Goal: Information Seeking & Learning: Learn about a topic

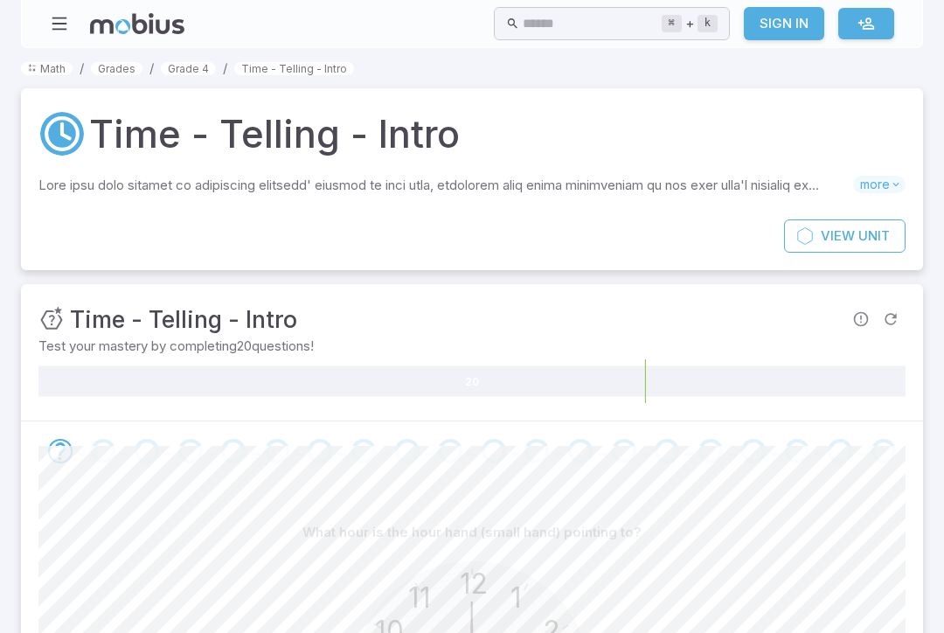
scroll to position [372, 0]
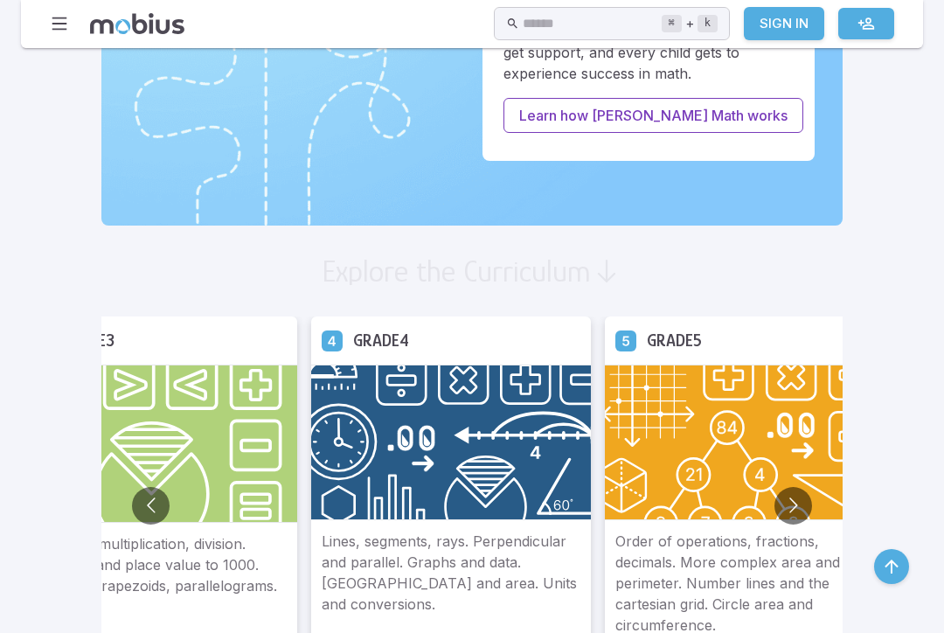
scroll to position [826, 0]
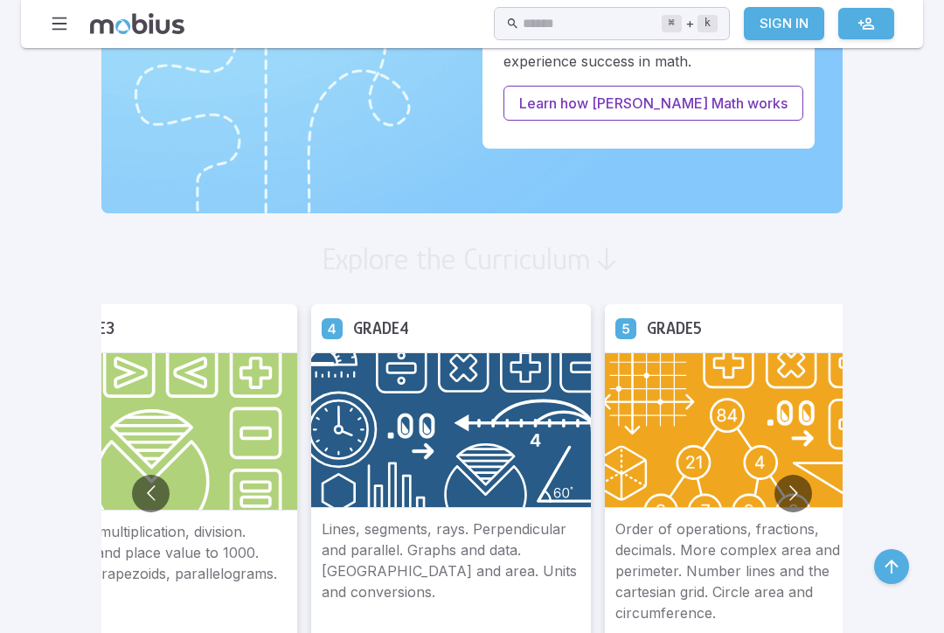
click at [347, 378] on img at bounding box center [451, 430] width 280 height 156
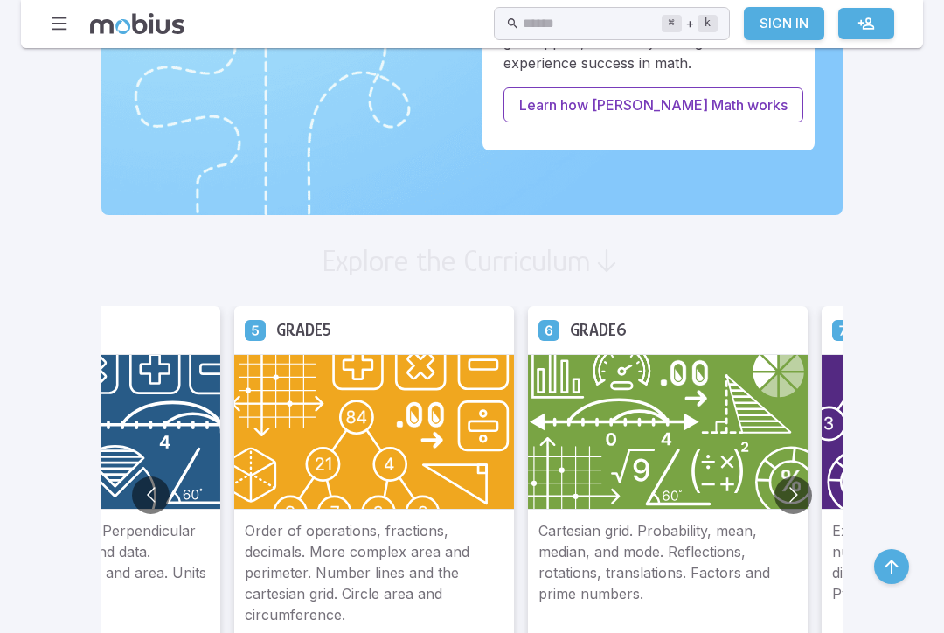
scroll to position [820, 0]
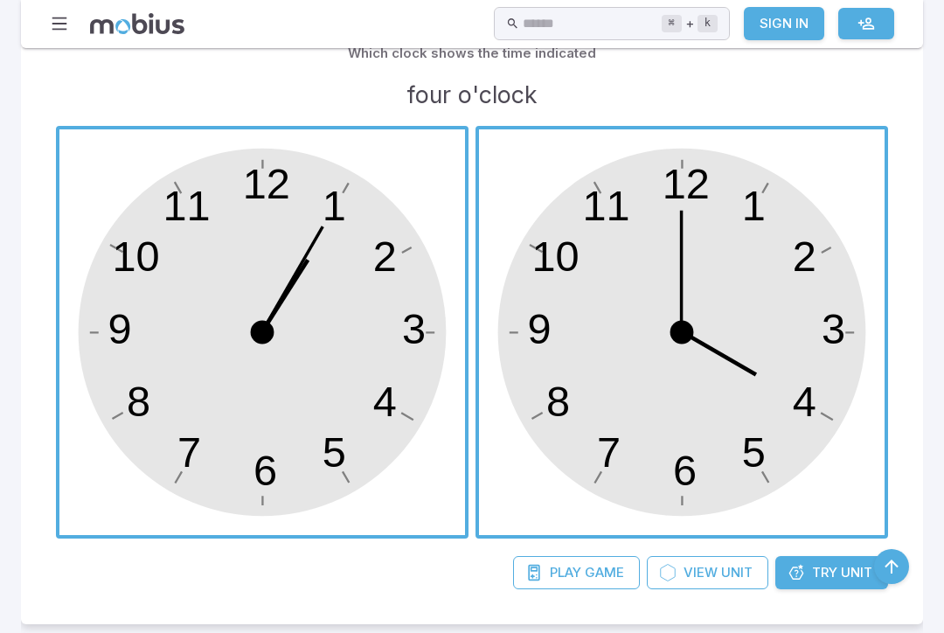
scroll to position [484, 0]
click at [729, 347] on span "button" at bounding box center [682, 332] width 406 height 406
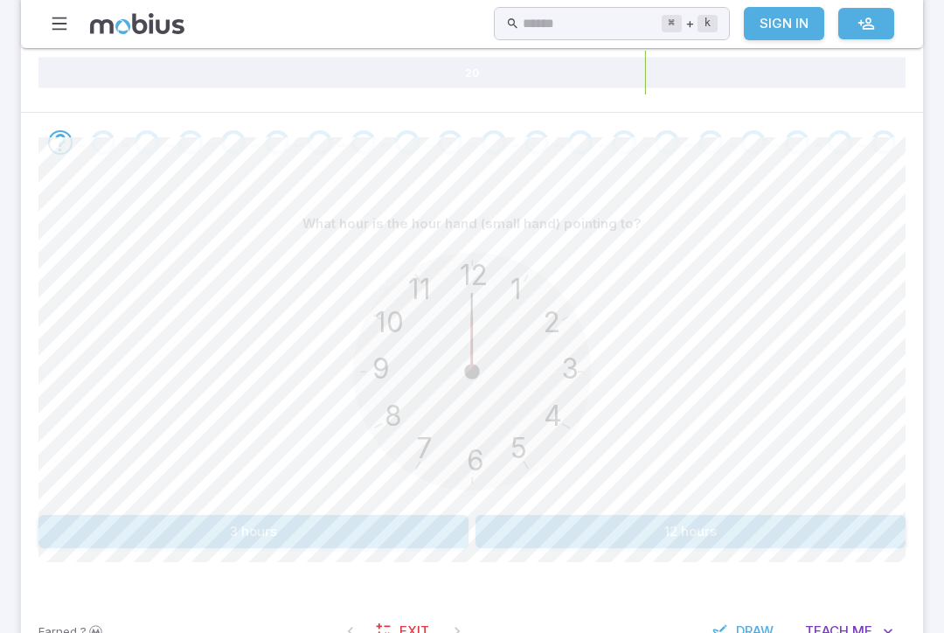
scroll to position [311, 0]
click at [823, 538] on button "12 hours" at bounding box center [691, 528] width 430 height 33
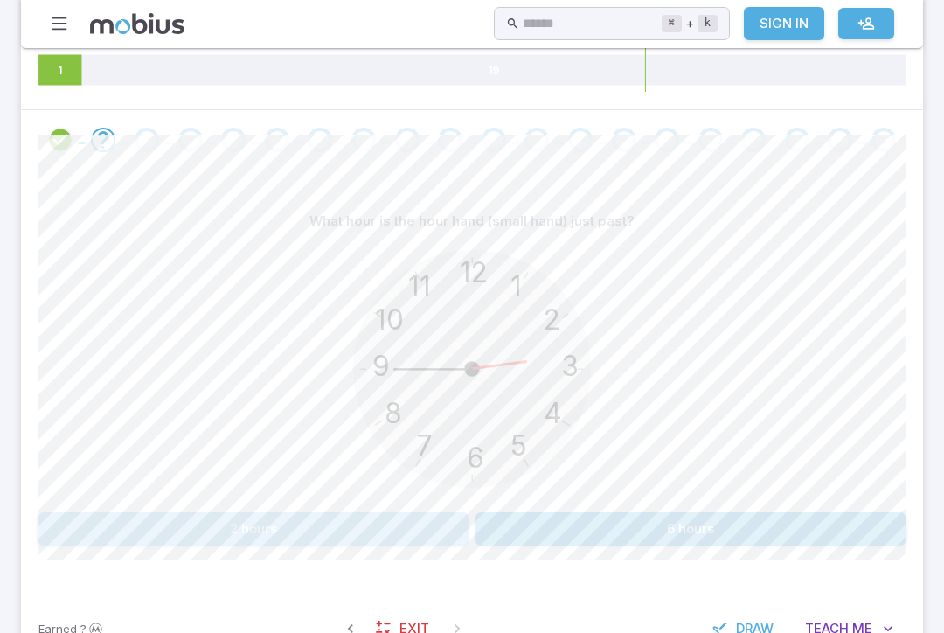
click at [184, 521] on button "2 hours" at bounding box center [253, 528] width 430 height 33
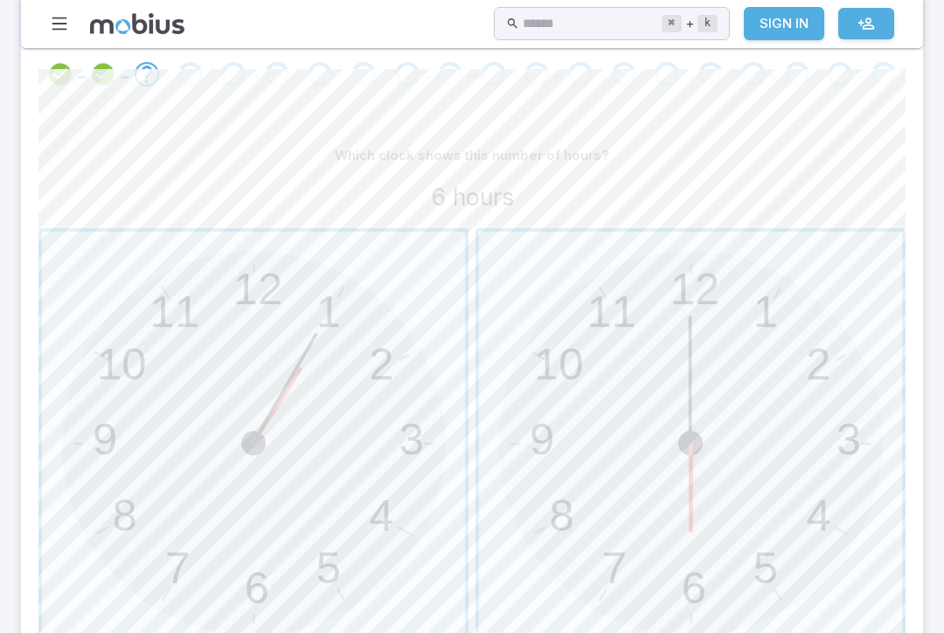
scroll to position [382, 0]
click at [721, 414] on span "button" at bounding box center [690, 437] width 423 height 423
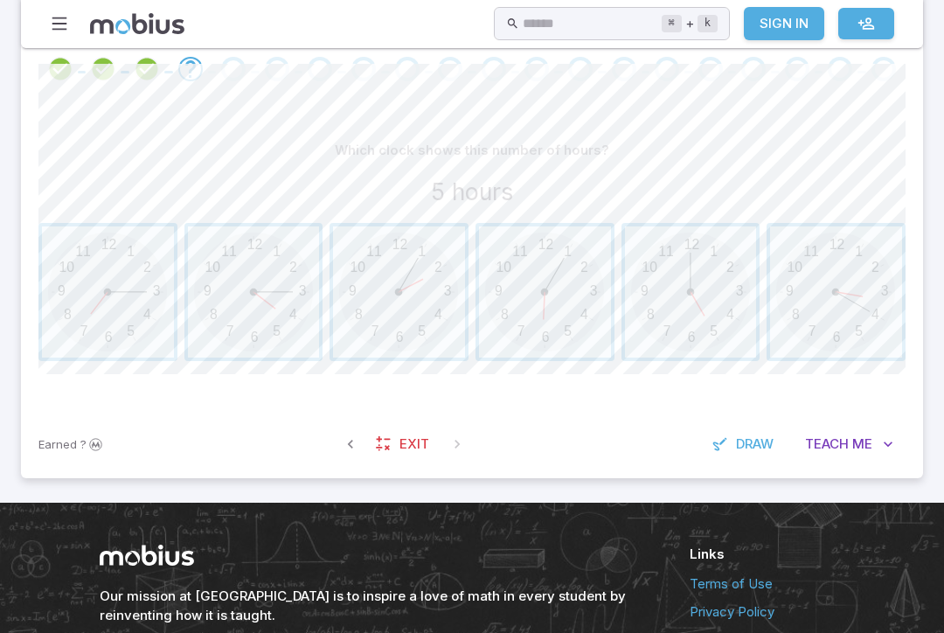
scroll to position [385, 0]
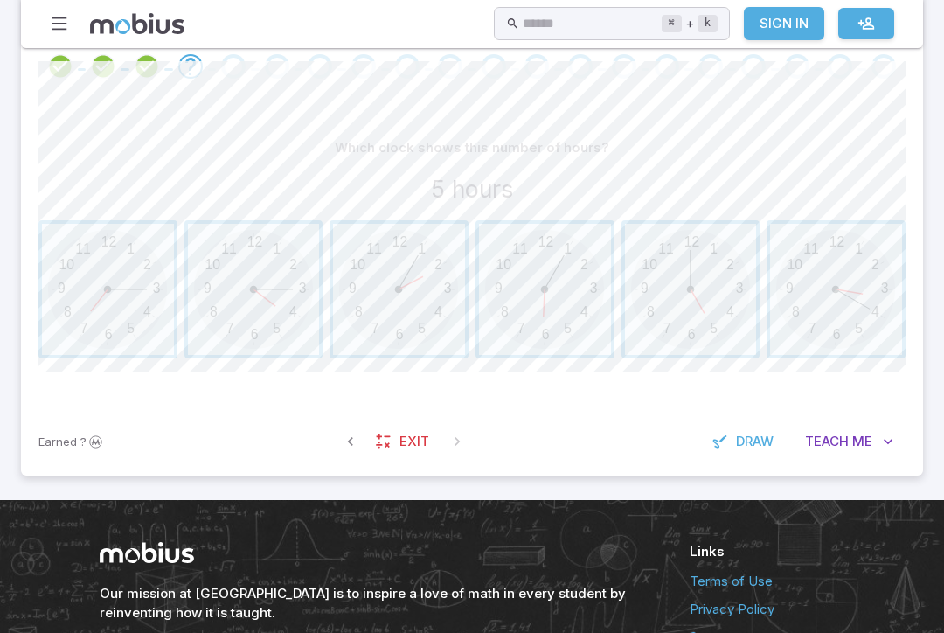
click at [698, 288] on span "button" at bounding box center [691, 290] width 132 height 132
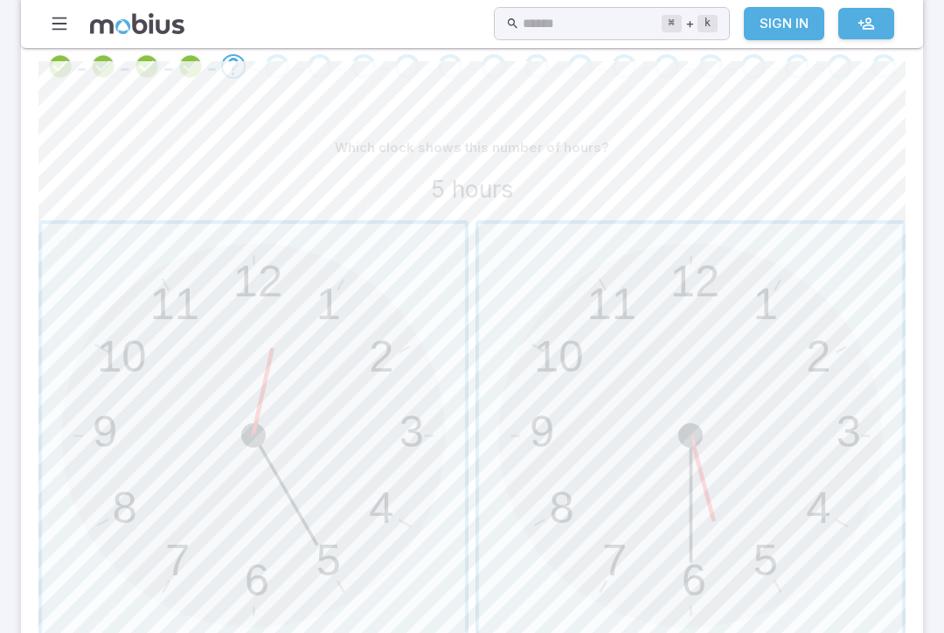
click at [246, 379] on span "button" at bounding box center [253, 435] width 423 height 423
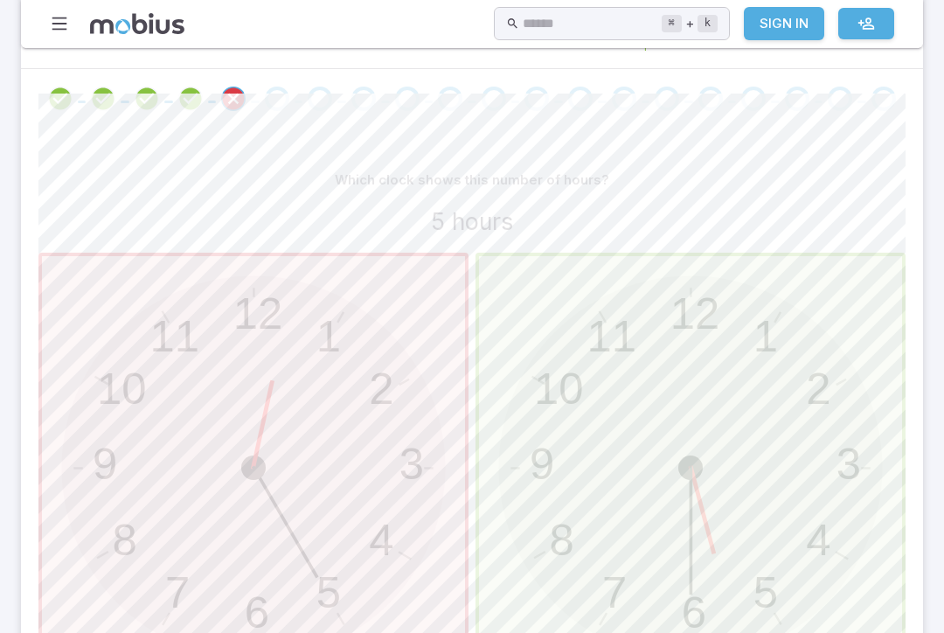
scroll to position [322, 0]
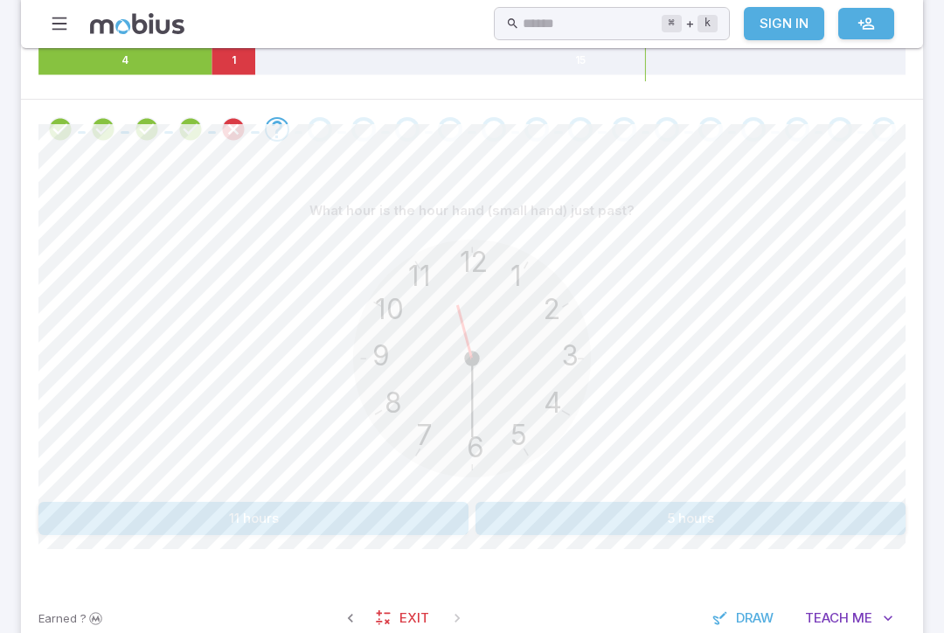
click at [145, 531] on button "11 hours" at bounding box center [253, 518] width 430 height 33
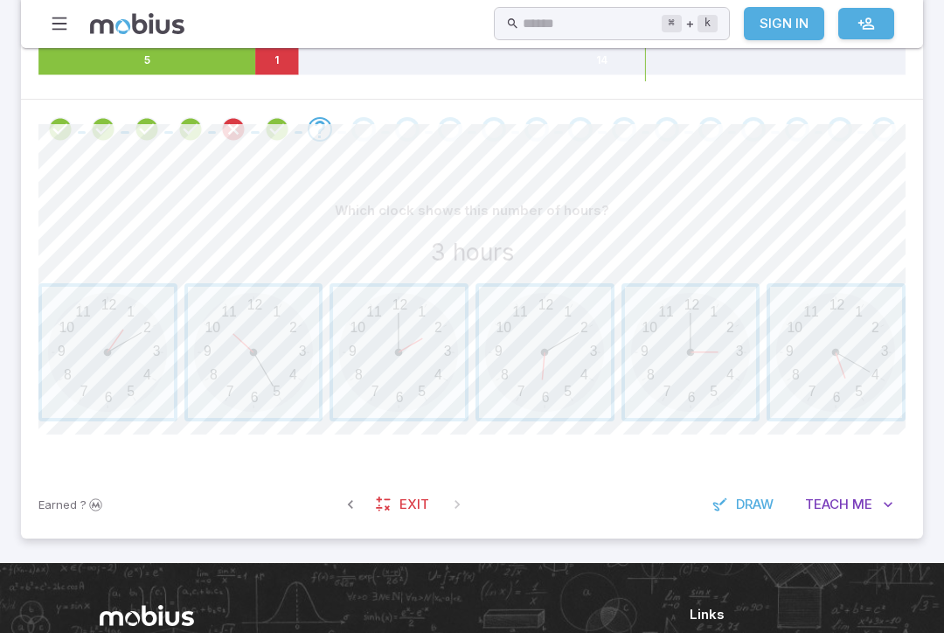
click at [703, 353] on span "button" at bounding box center [691, 353] width 132 height 132
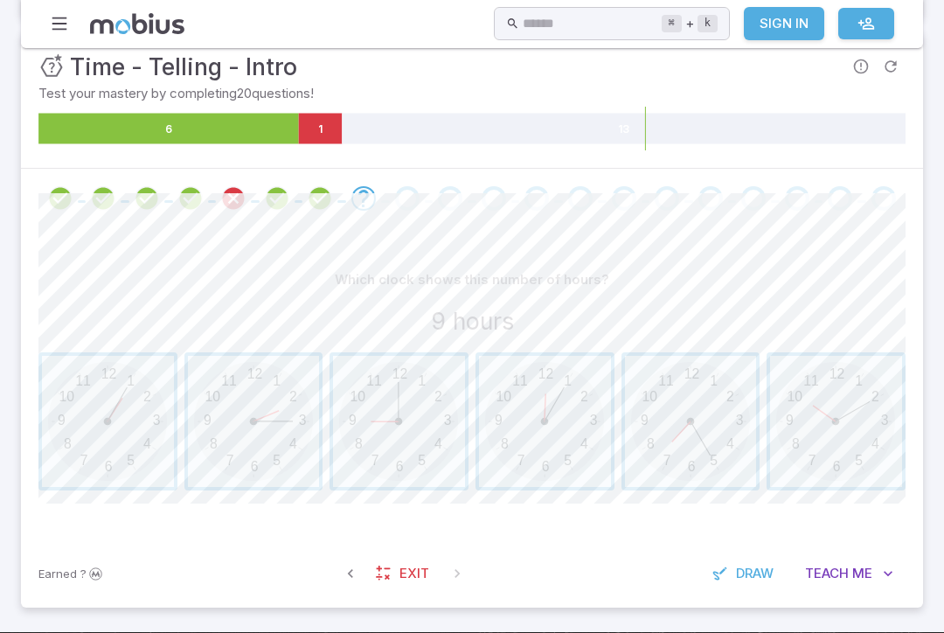
scroll to position [251, 0]
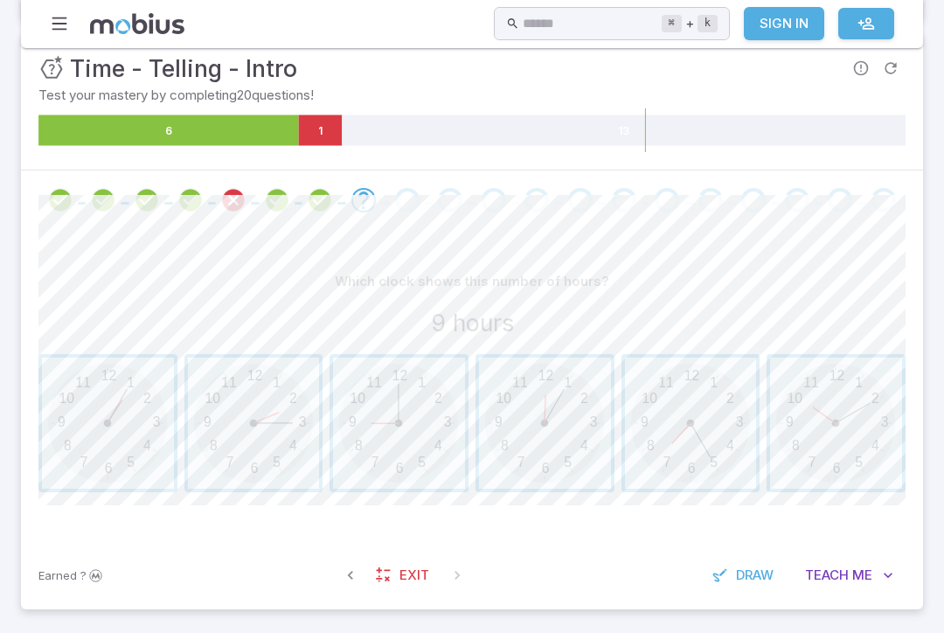
click at [383, 420] on span "button" at bounding box center [399, 424] width 132 height 132
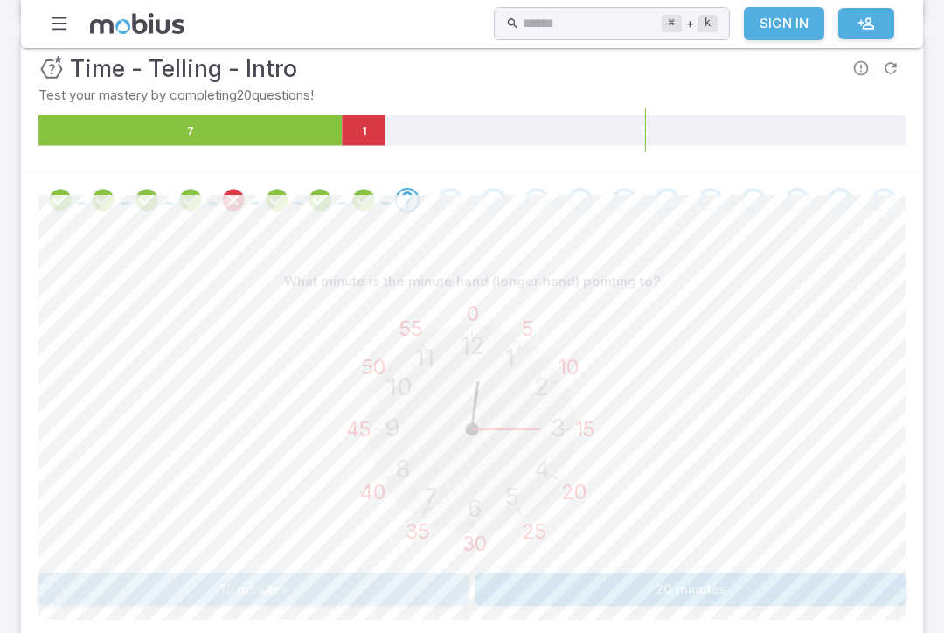
click at [148, 582] on button "15 minutes" at bounding box center [253, 589] width 430 height 33
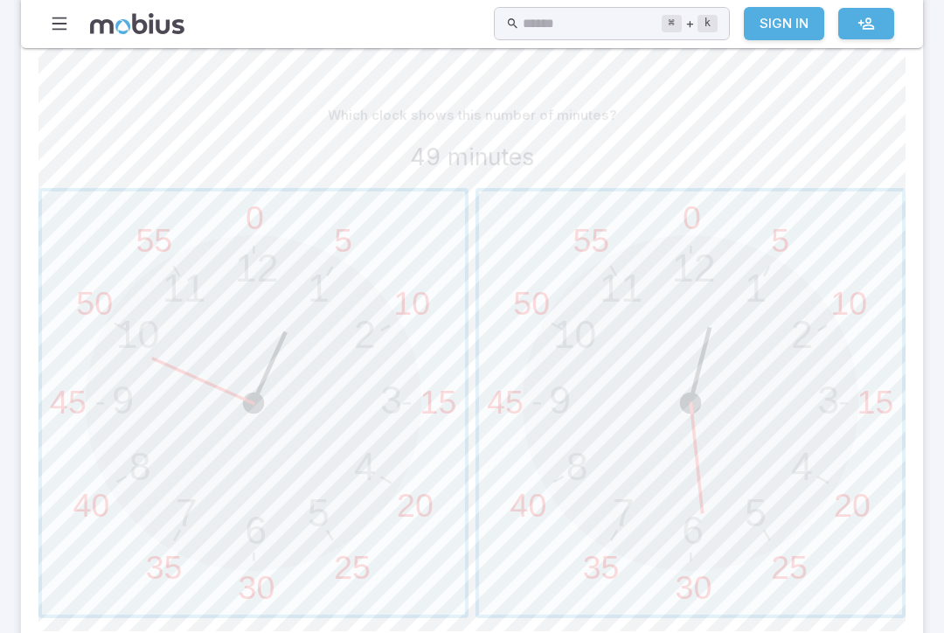
scroll to position [419, 0]
click at [166, 296] on span "button" at bounding box center [253, 401] width 423 height 423
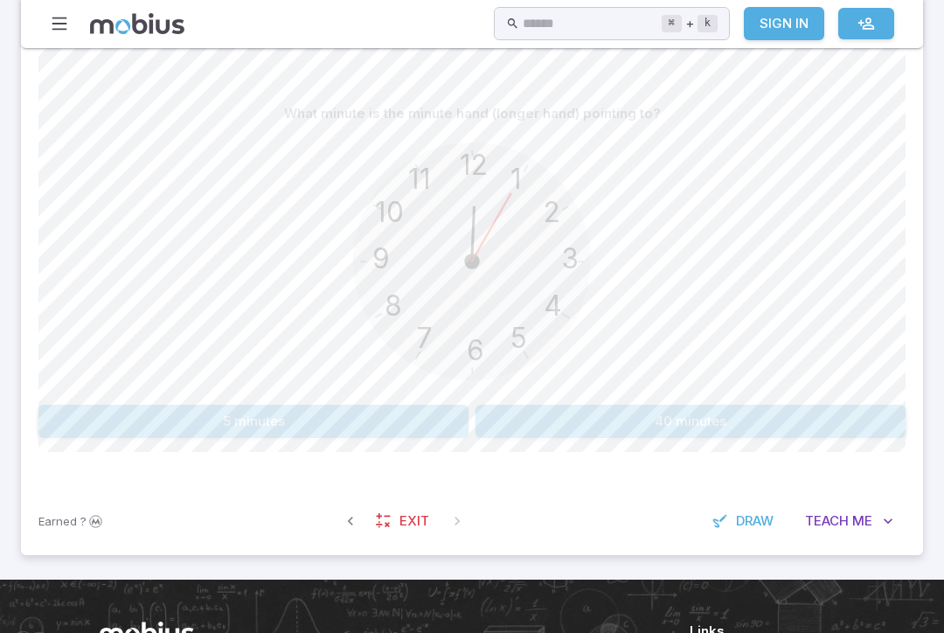
click at [305, 418] on button "5 minutes" at bounding box center [253, 421] width 430 height 33
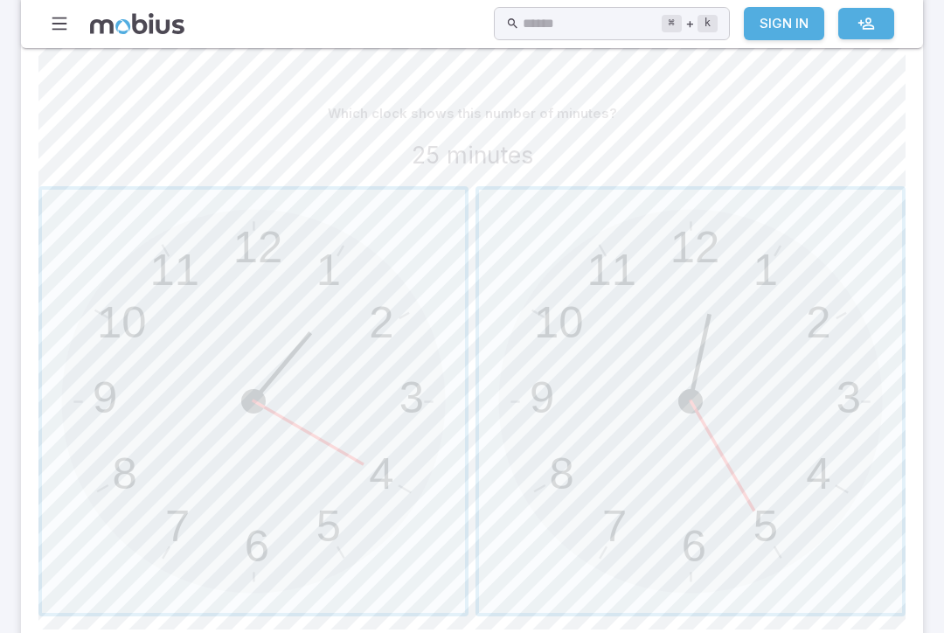
click at [711, 248] on span "button" at bounding box center [690, 401] width 423 height 423
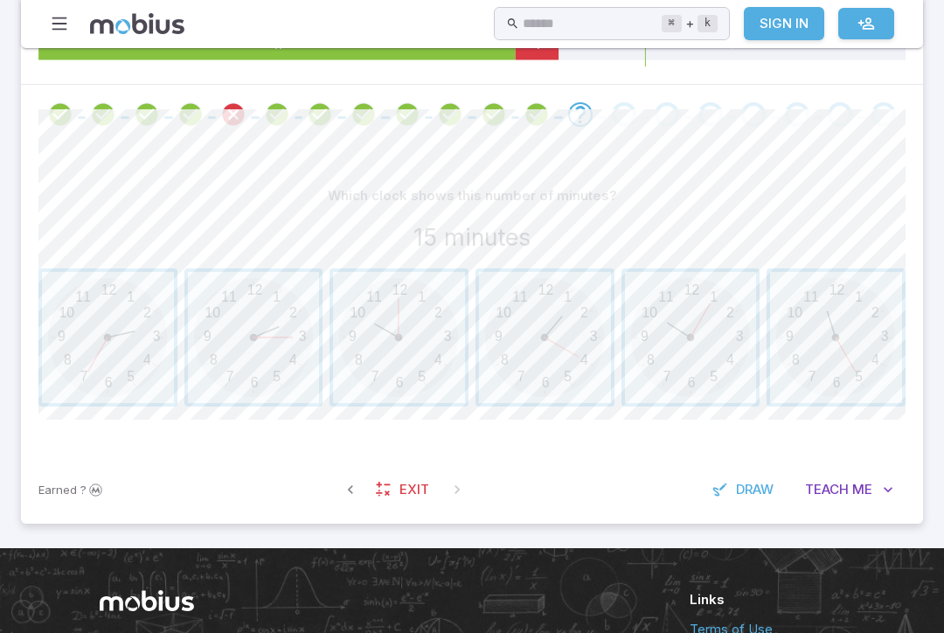
scroll to position [336, 0]
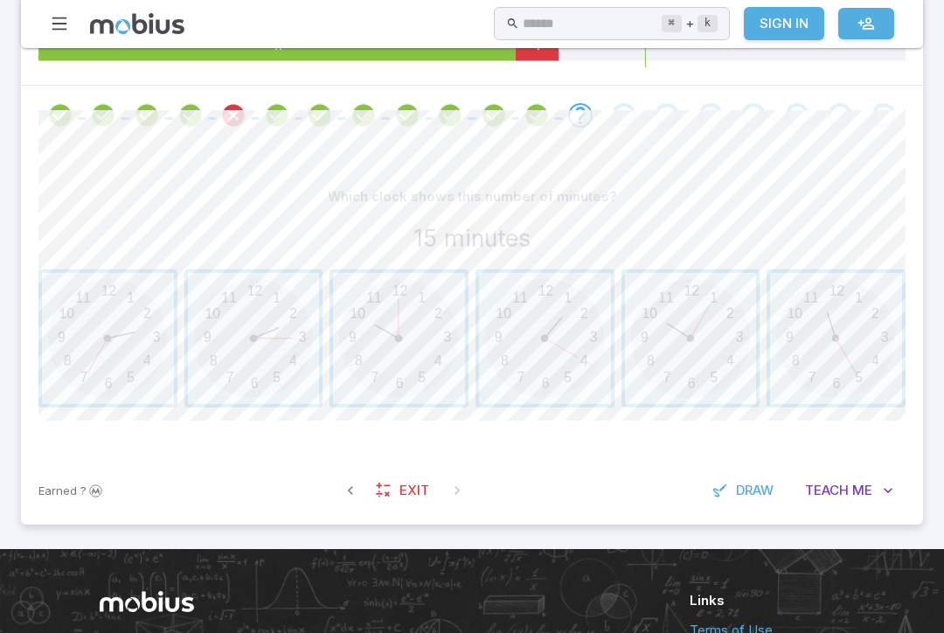
click at [253, 335] on span "button" at bounding box center [254, 339] width 132 height 132
click at [228, 325] on span "button" at bounding box center [254, 339] width 132 height 132
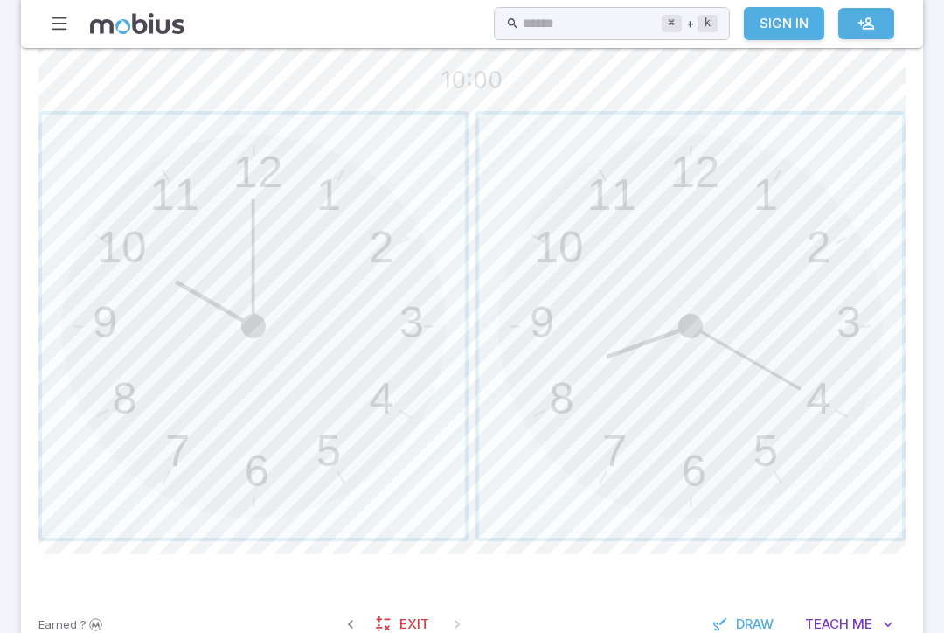
scroll to position [496, 0]
click at [167, 201] on span "button" at bounding box center [253, 324] width 423 height 423
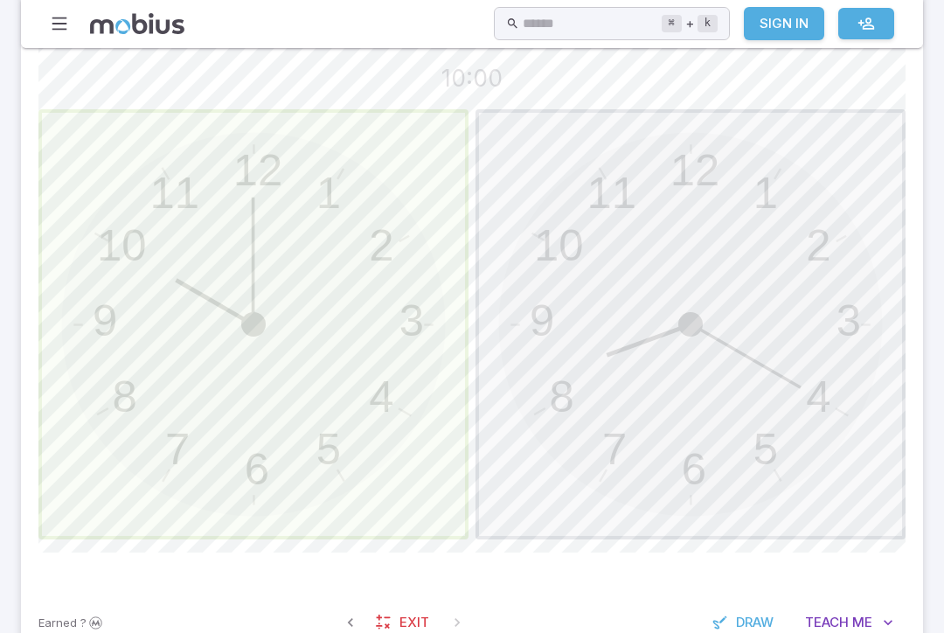
scroll to position [466, 0]
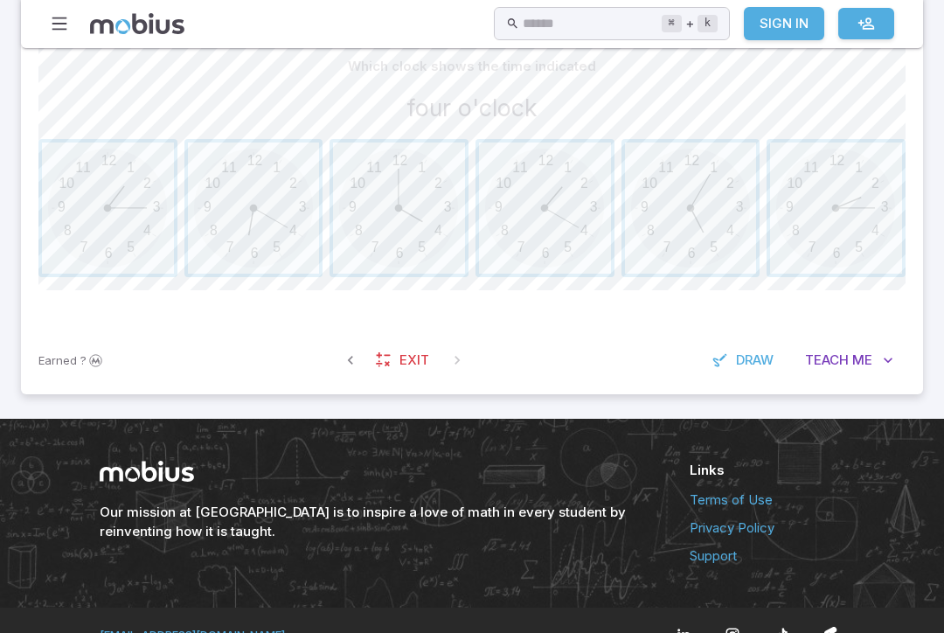
click at [399, 214] on span "button" at bounding box center [399, 208] width 132 height 132
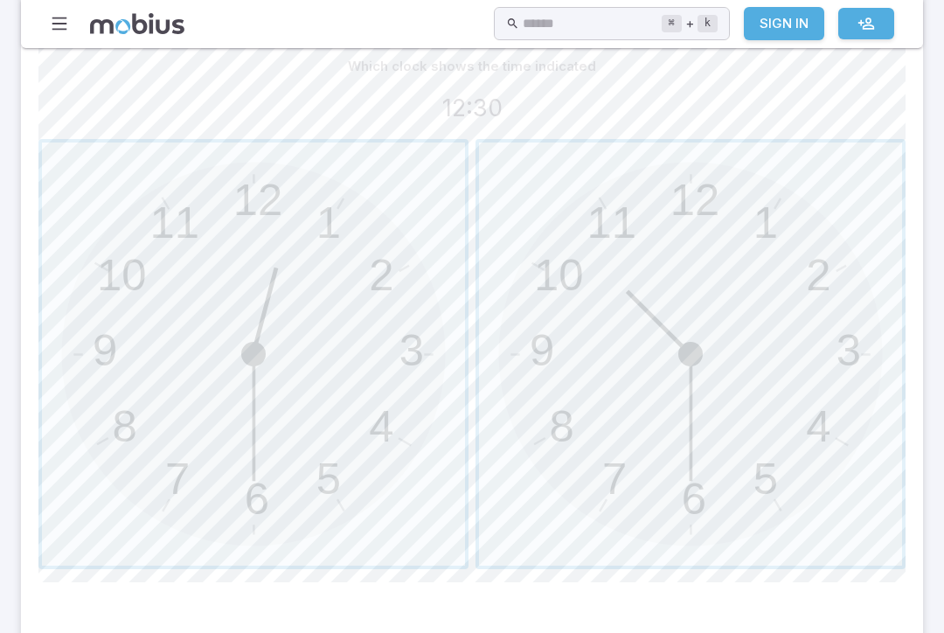
click at [229, 226] on span "button" at bounding box center [253, 353] width 423 height 423
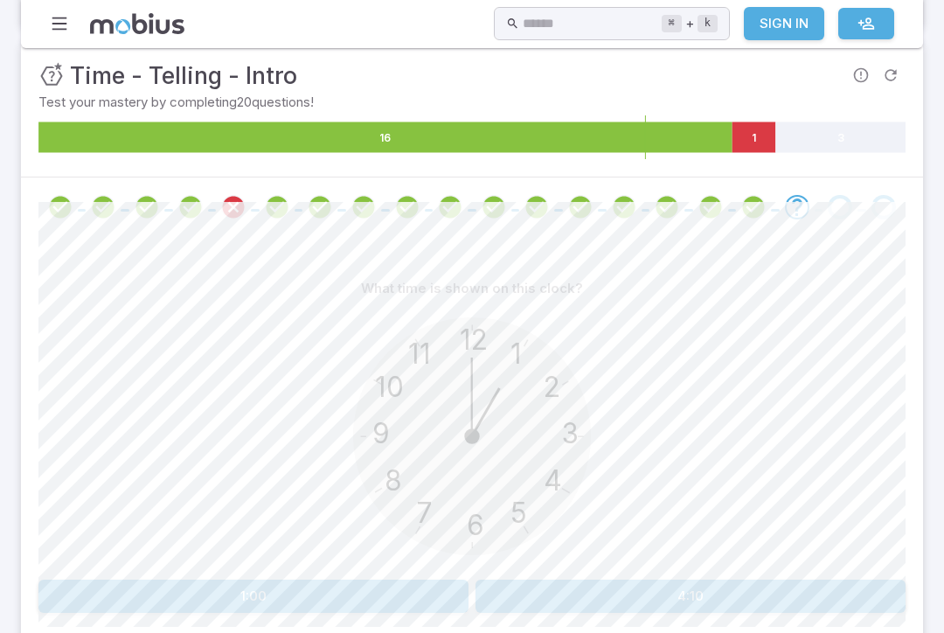
scroll to position [242, 0]
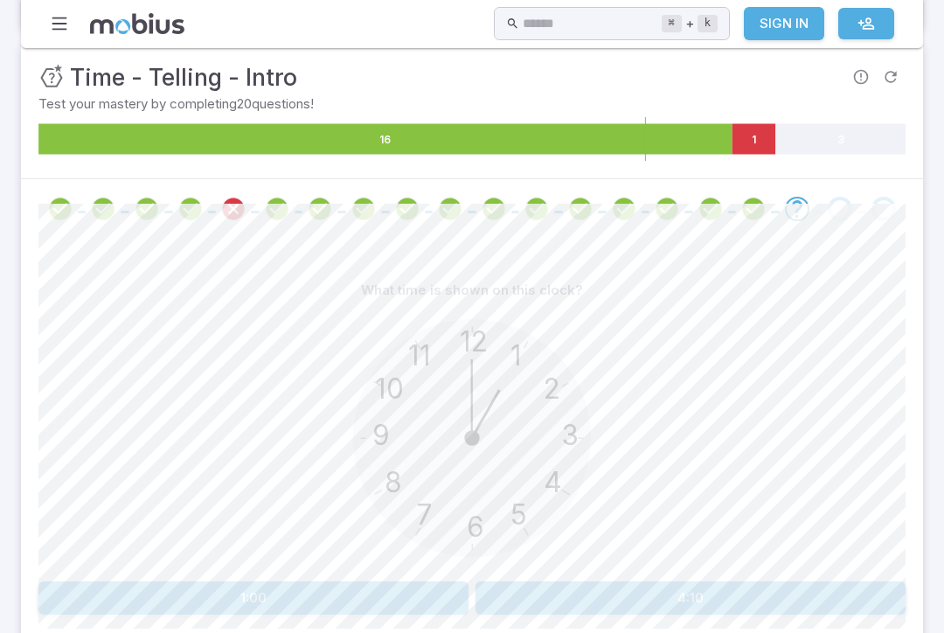
click at [289, 590] on button "1:00" at bounding box center [253, 597] width 430 height 33
click at [123, 595] on button "quarter past three" at bounding box center [253, 597] width 430 height 33
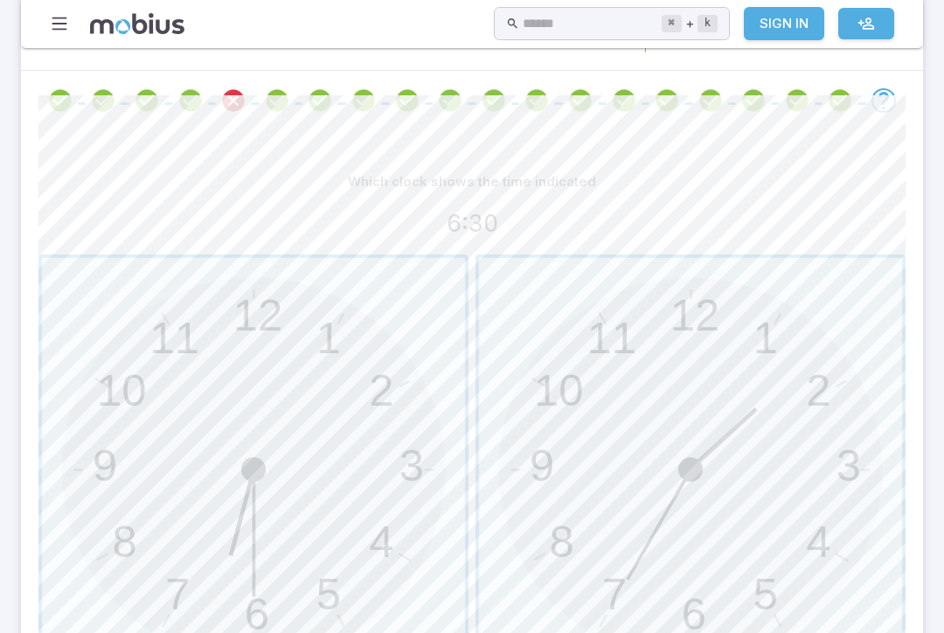
scroll to position [352, 0]
click at [224, 497] on span "button" at bounding box center [253, 467] width 423 height 423
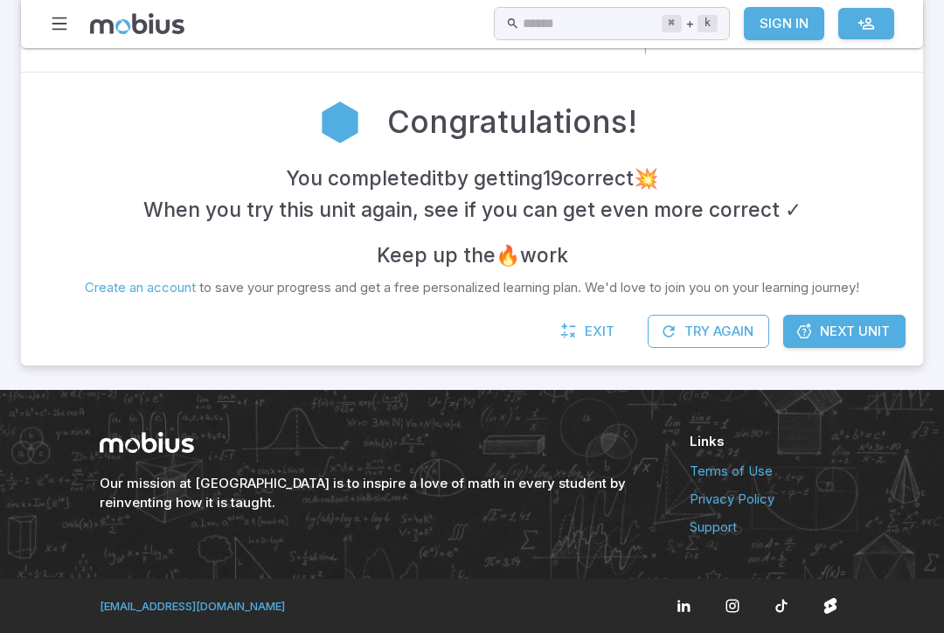
scroll to position [318, 0]
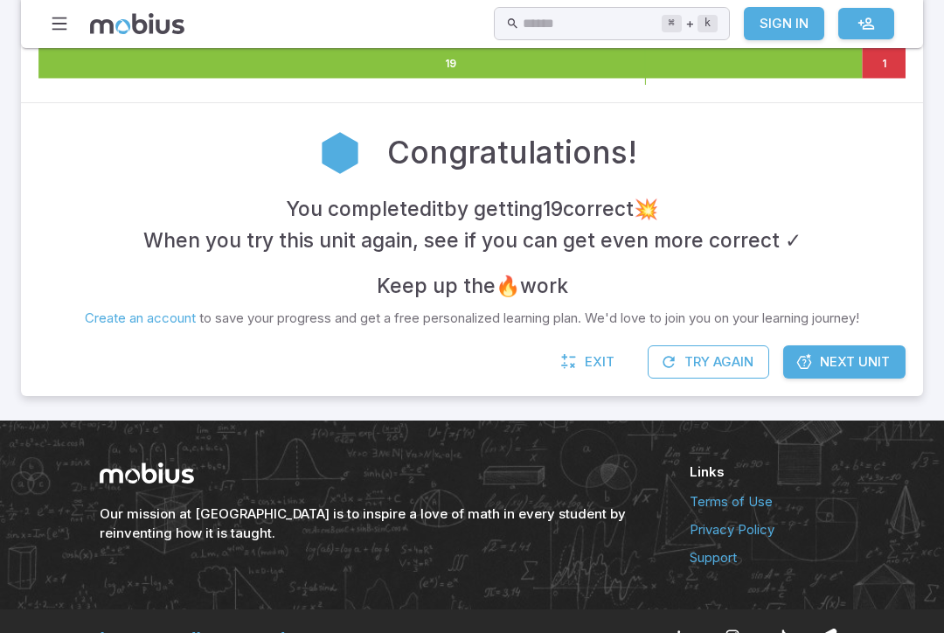
click at [868, 354] on span "Next Unit" at bounding box center [855, 361] width 70 height 19
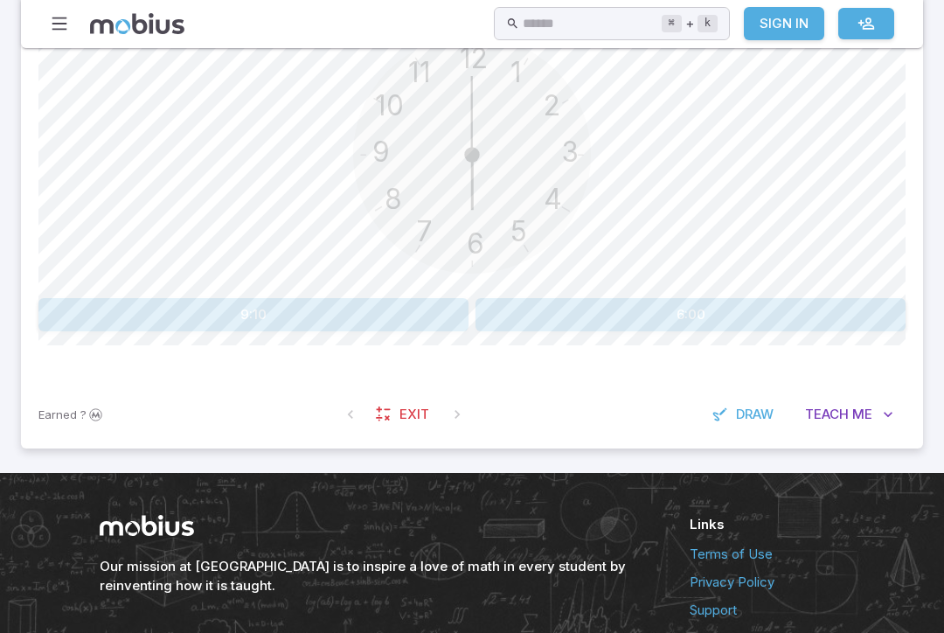
scroll to position [528, 0]
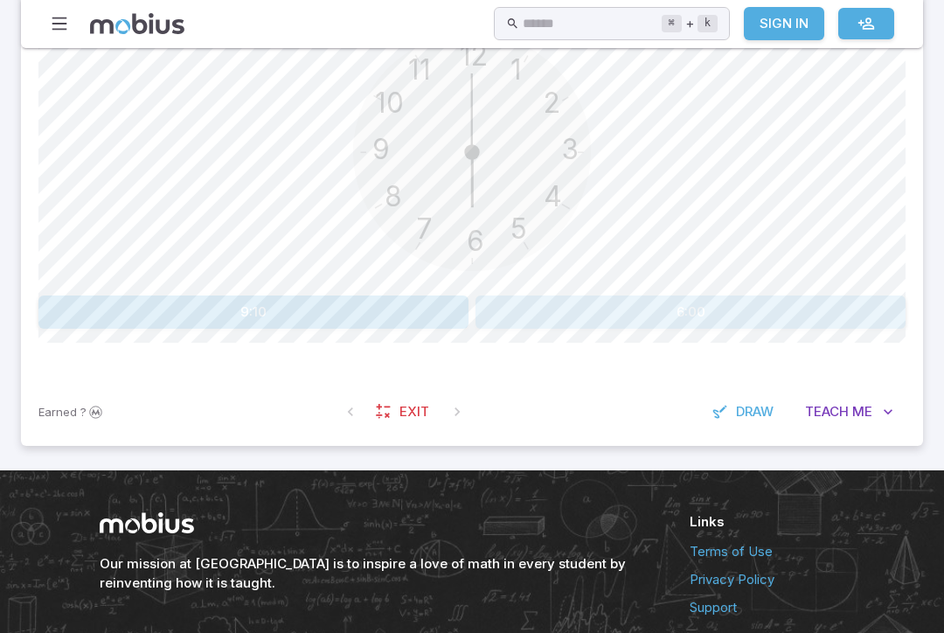
click at [832, 308] on button "6:00" at bounding box center [691, 311] width 430 height 33
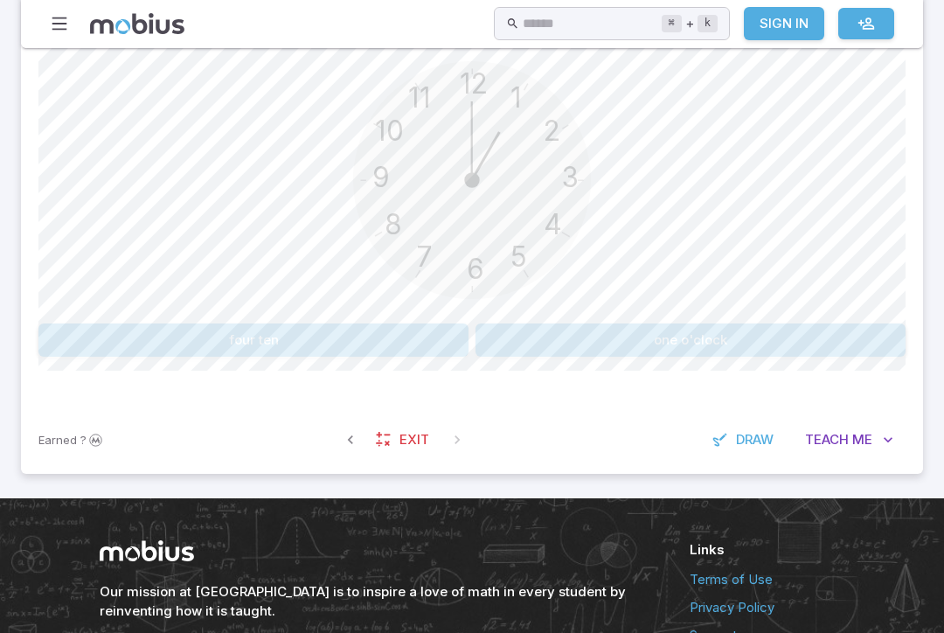
scroll to position [494, 0]
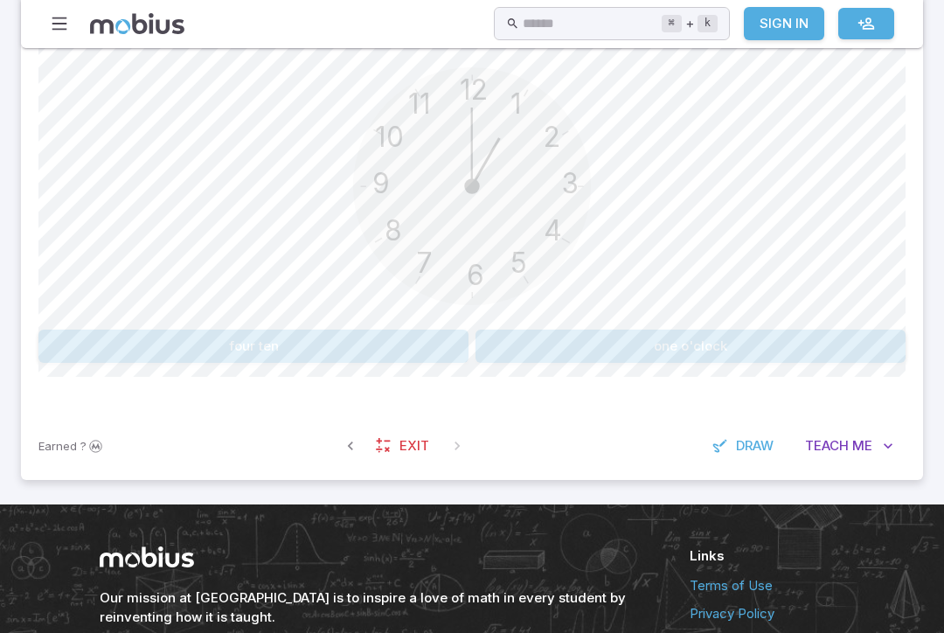
click at [829, 345] on button "one o'clock" at bounding box center [691, 346] width 430 height 33
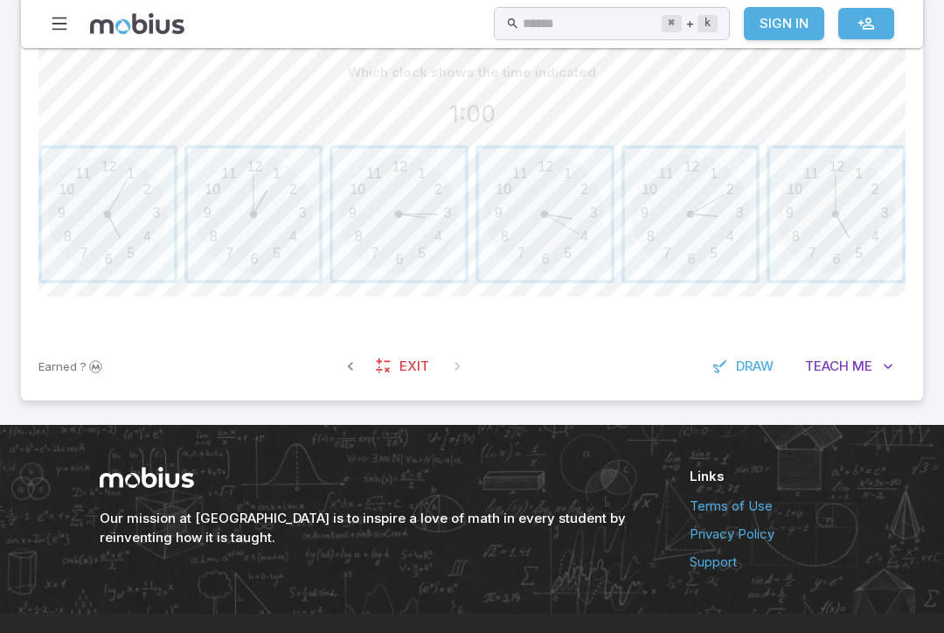
scroll to position [466, 0]
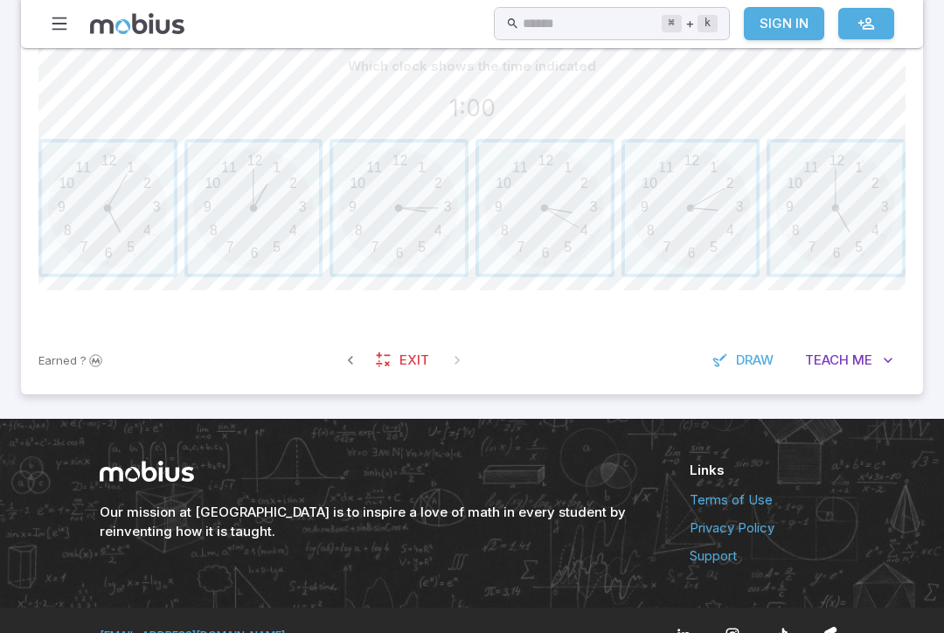
click at [252, 189] on span "button" at bounding box center [254, 208] width 132 height 132
click at [239, 205] on span "button" at bounding box center [254, 208] width 132 height 132
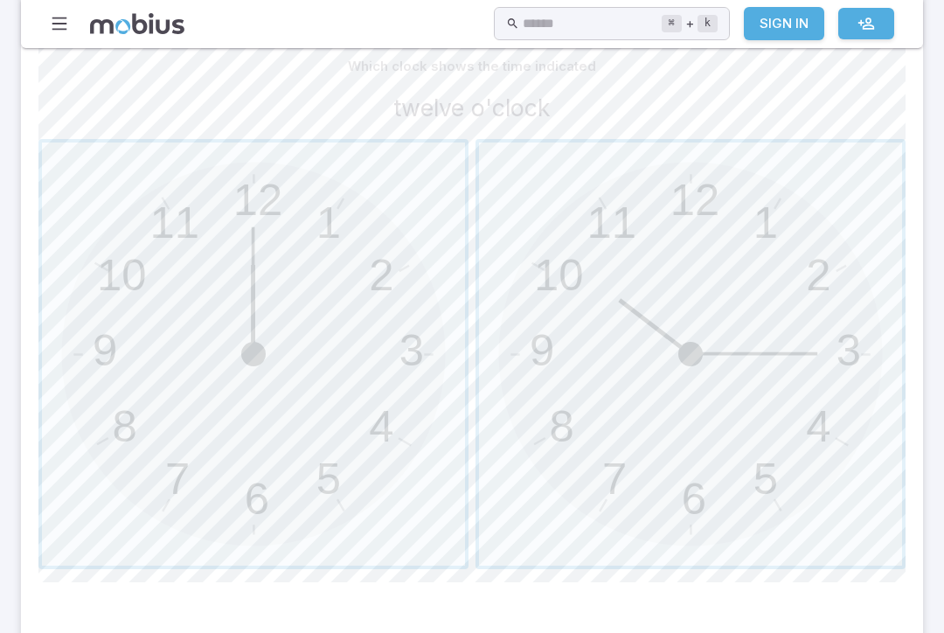
scroll to position [459, 0]
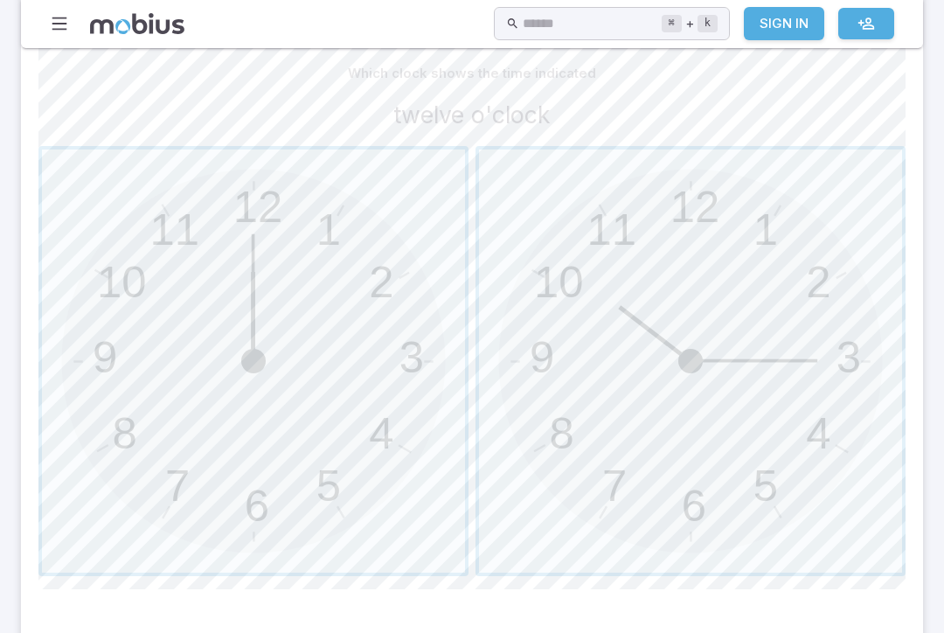
click at [299, 274] on span "button" at bounding box center [253, 360] width 423 height 423
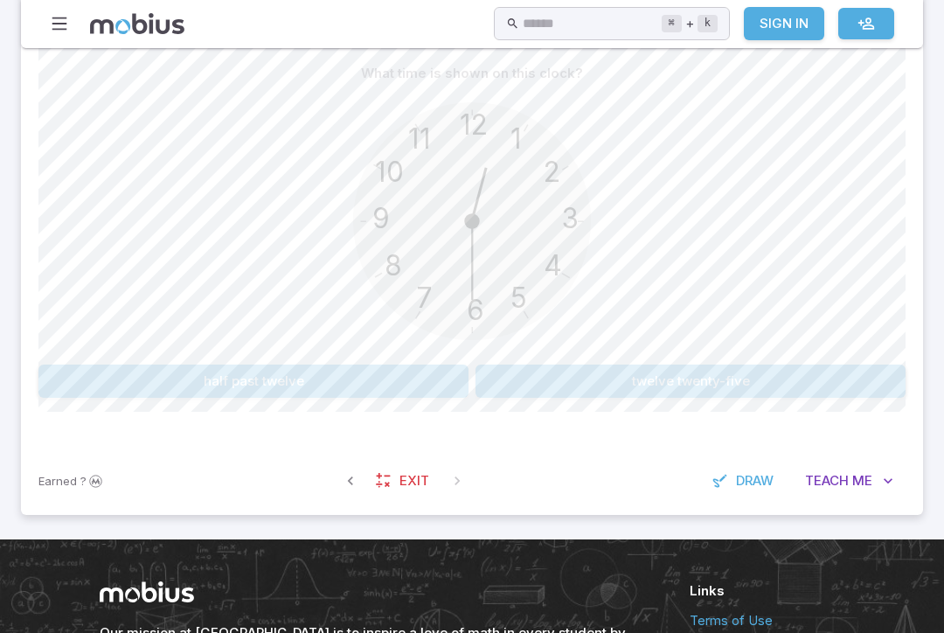
scroll to position [457, 0]
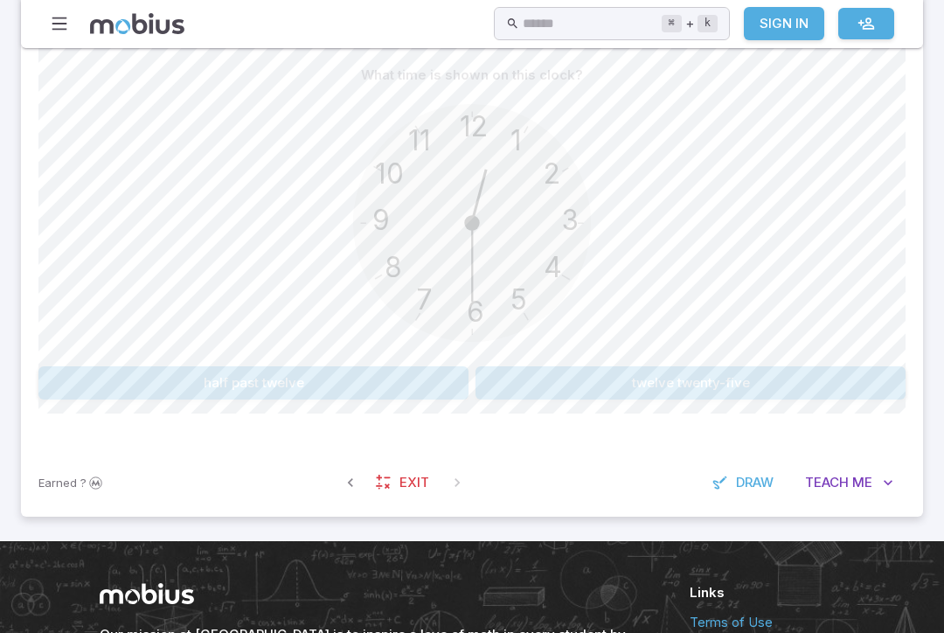
click at [773, 366] on button "twelve twenty-five" at bounding box center [691, 382] width 430 height 33
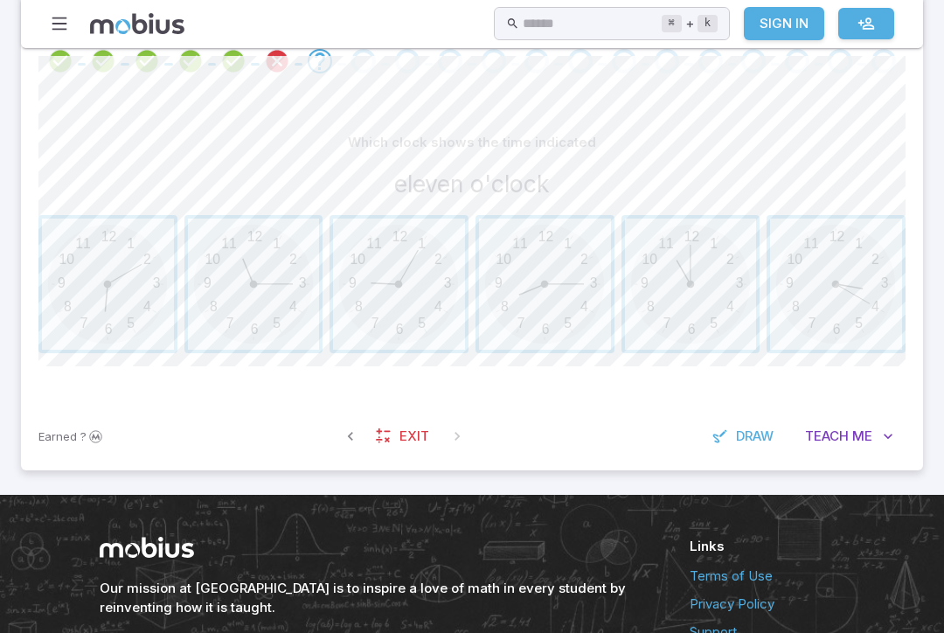
scroll to position [393, 0]
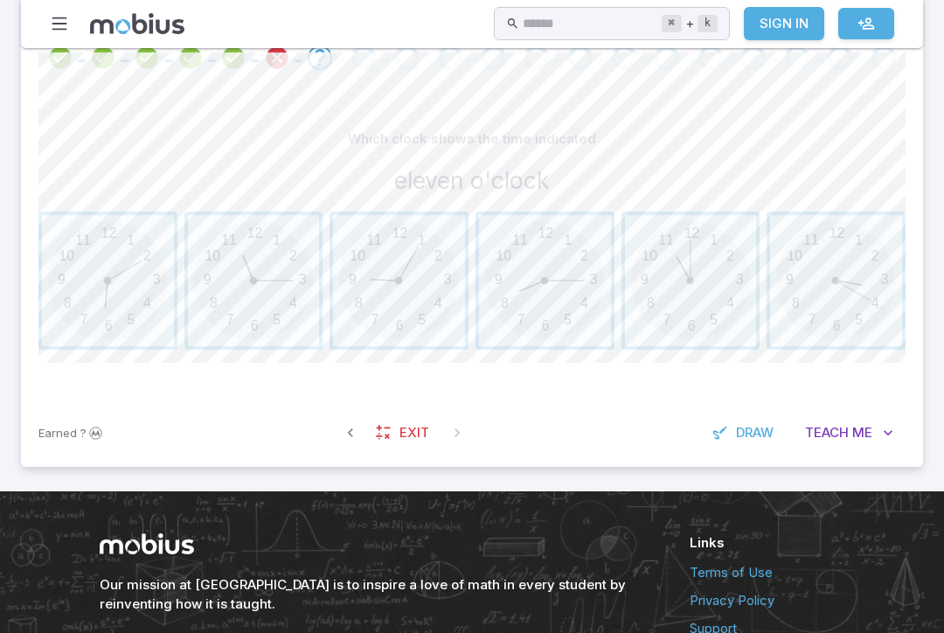
click at [698, 251] on span "button" at bounding box center [691, 281] width 132 height 132
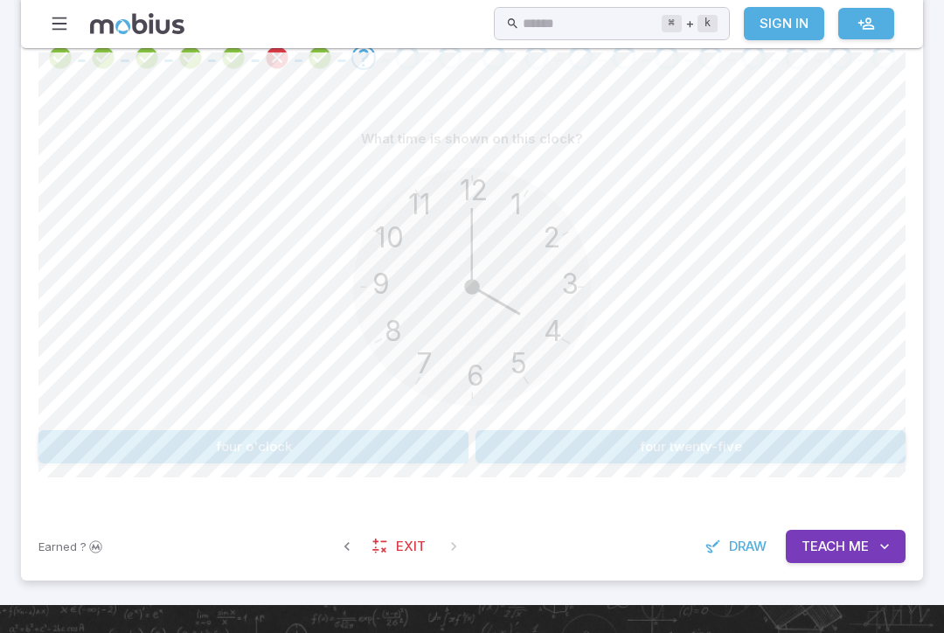
click at [164, 460] on button "four o'clock" at bounding box center [253, 446] width 430 height 33
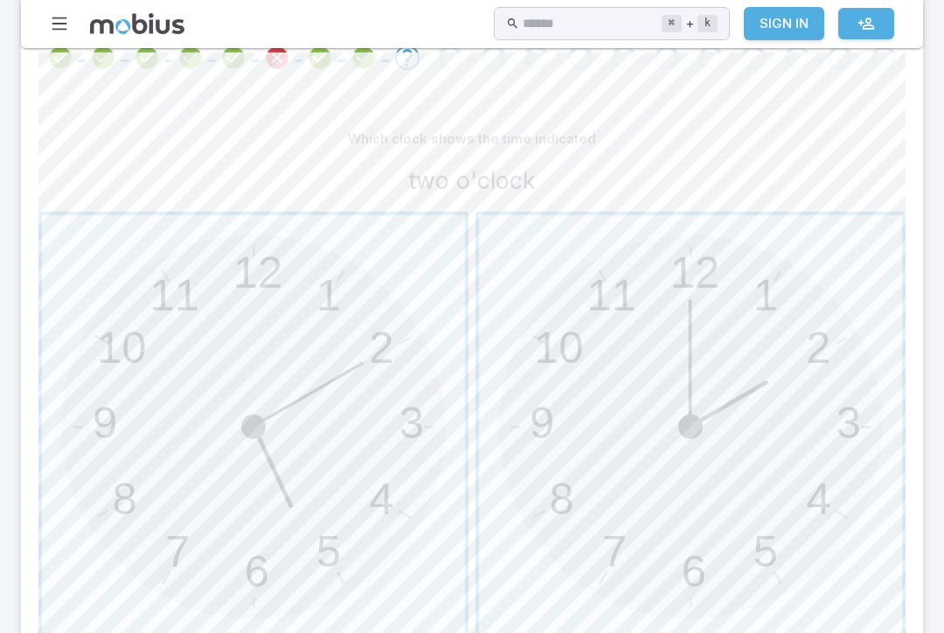
click at [756, 423] on span "button" at bounding box center [690, 426] width 423 height 423
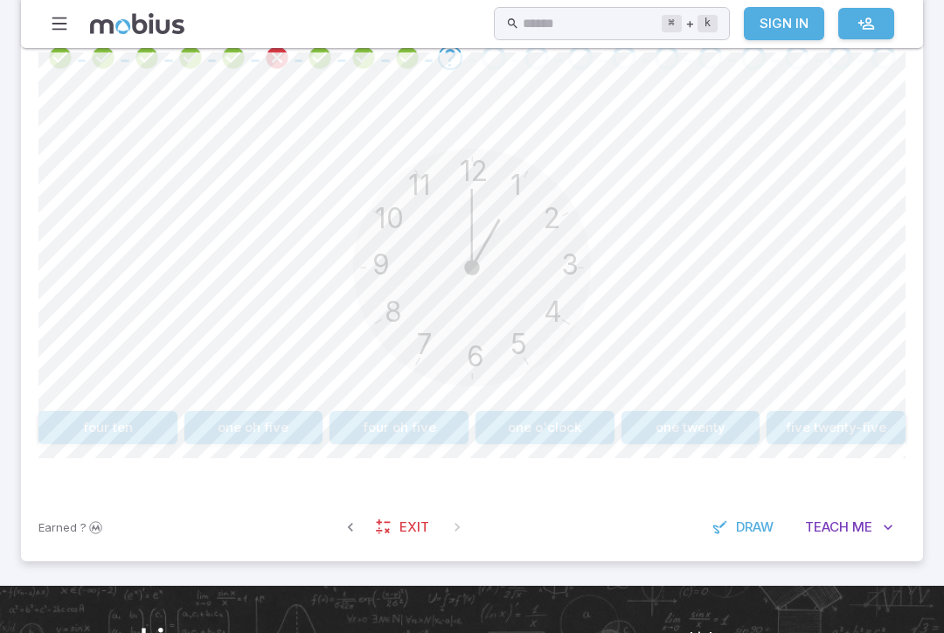
click at [588, 428] on button "one o'clock" at bounding box center [545, 427] width 139 height 33
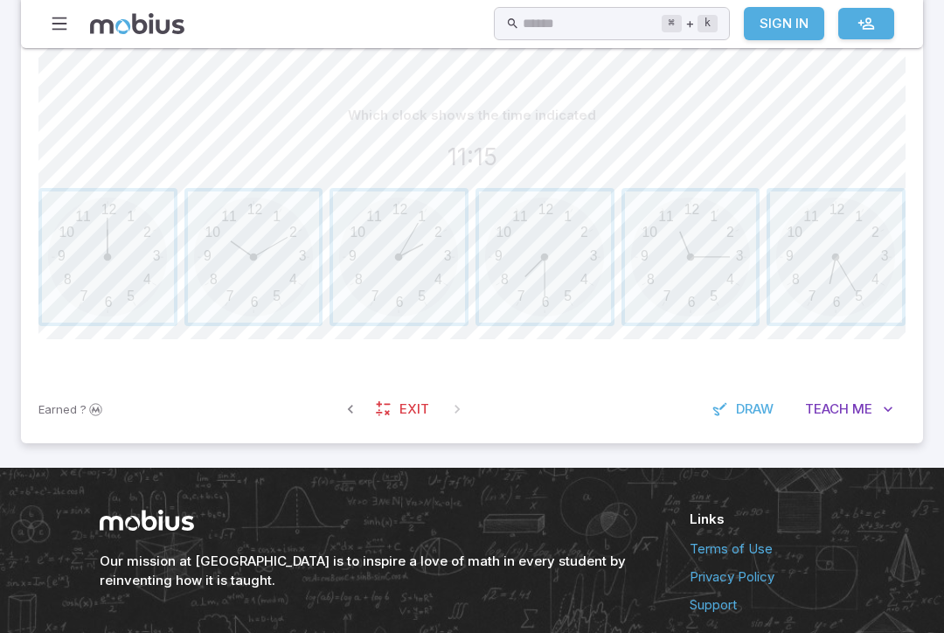
scroll to position [420, 0]
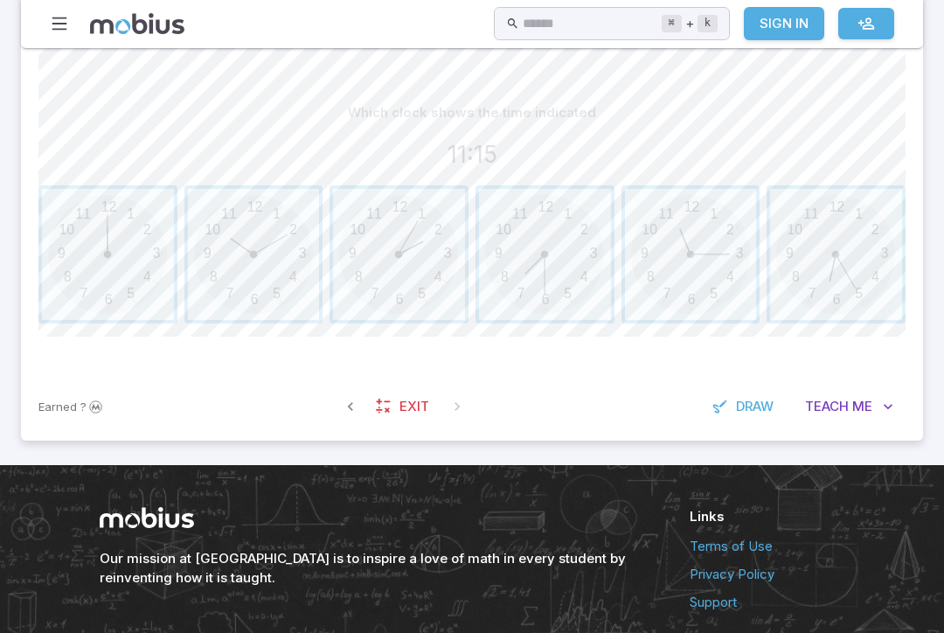
click at [433, 274] on span "button" at bounding box center [399, 255] width 132 height 132
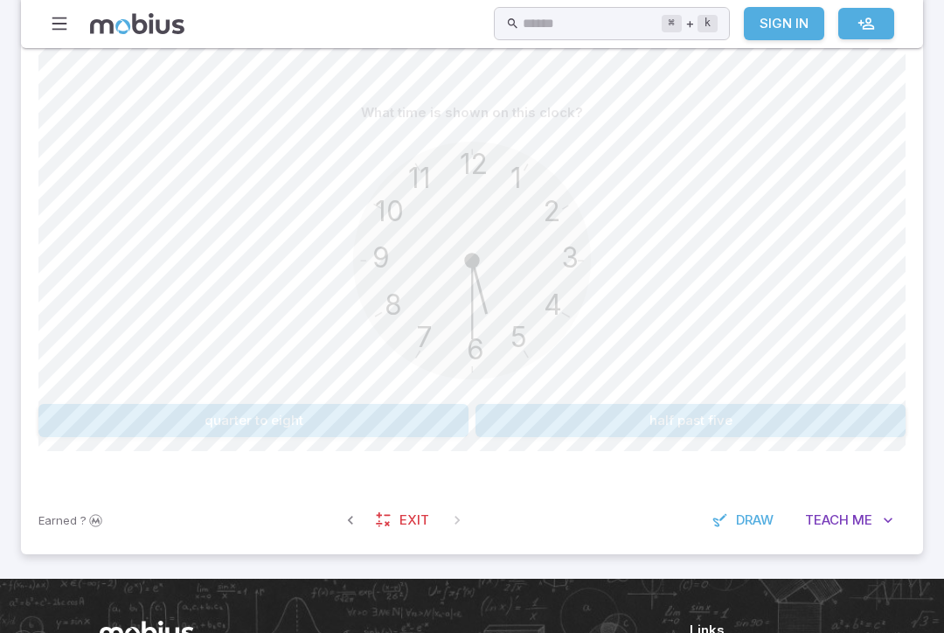
click at [810, 412] on button "half past five" at bounding box center [691, 420] width 430 height 33
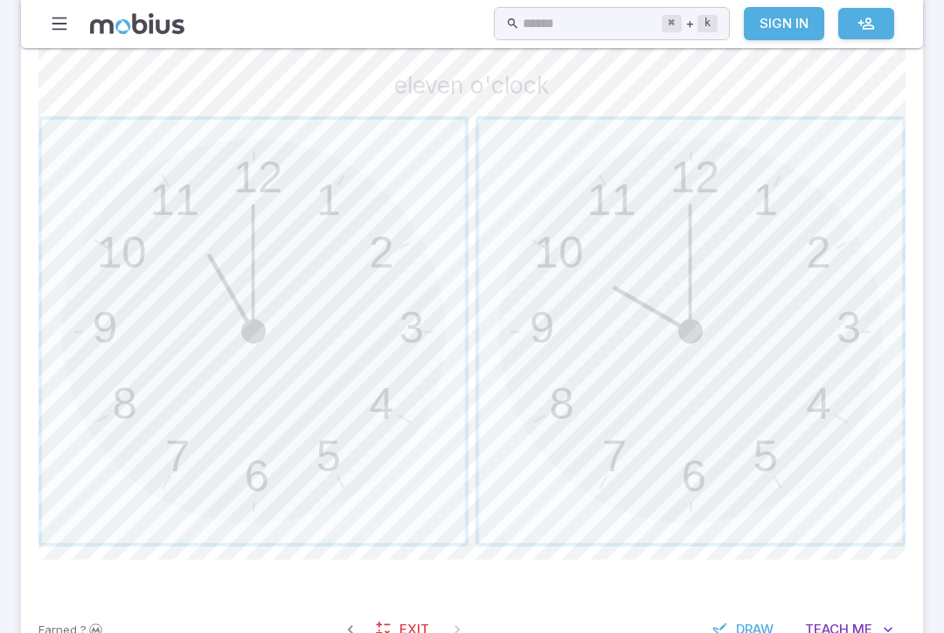
scroll to position [463, 0]
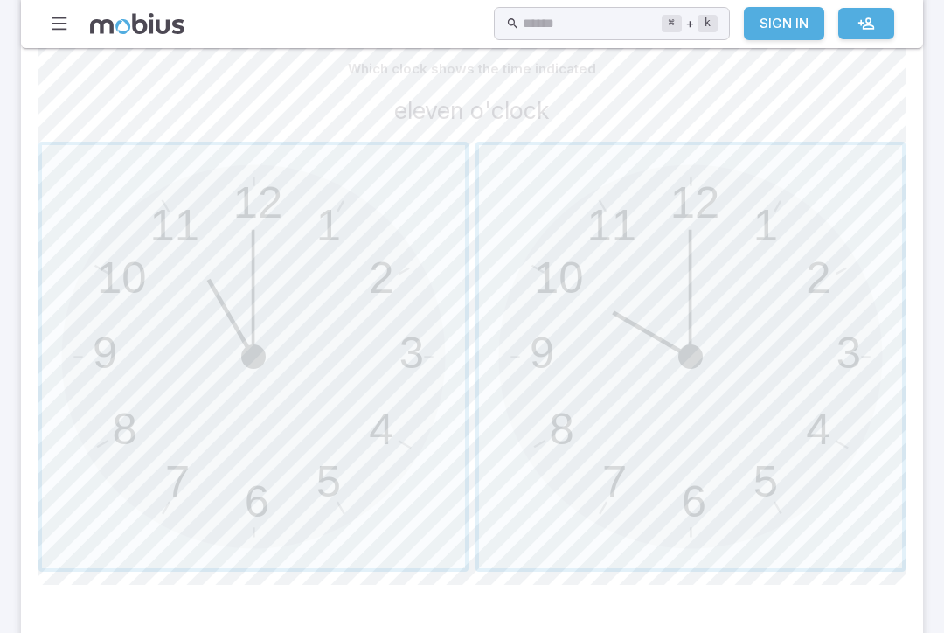
click at [200, 290] on span "button" at bounding box center [253, 356] width 423 height 423
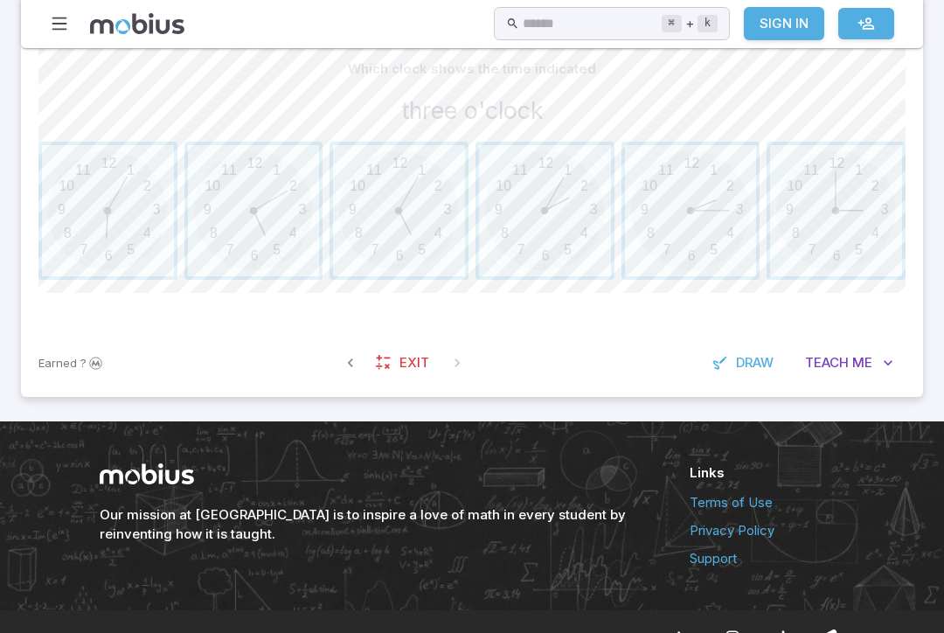
click at [752, 198] on span "button" at bounding box center [691, 211] width 132 height 132
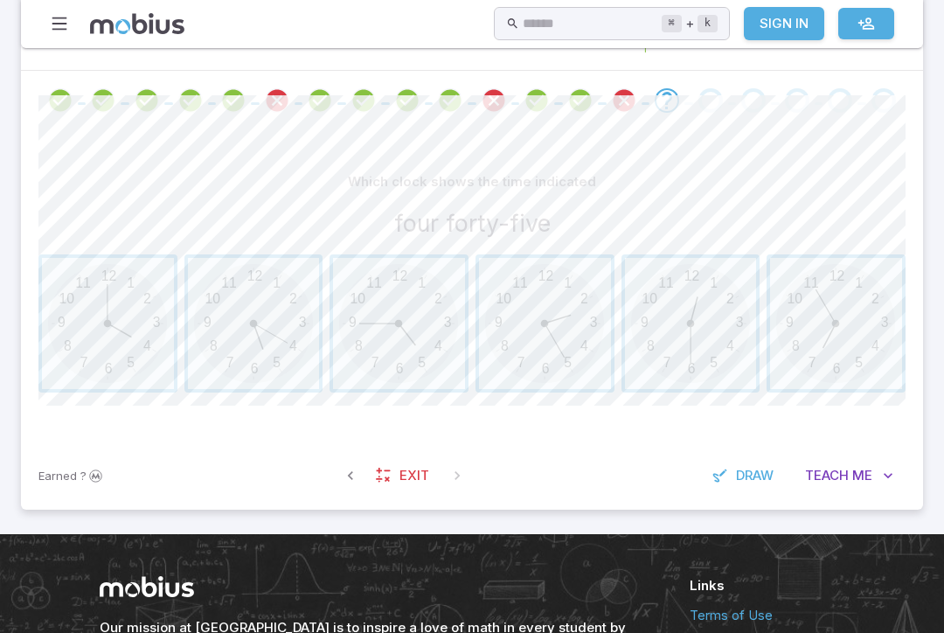
scroll to position [352, 0]
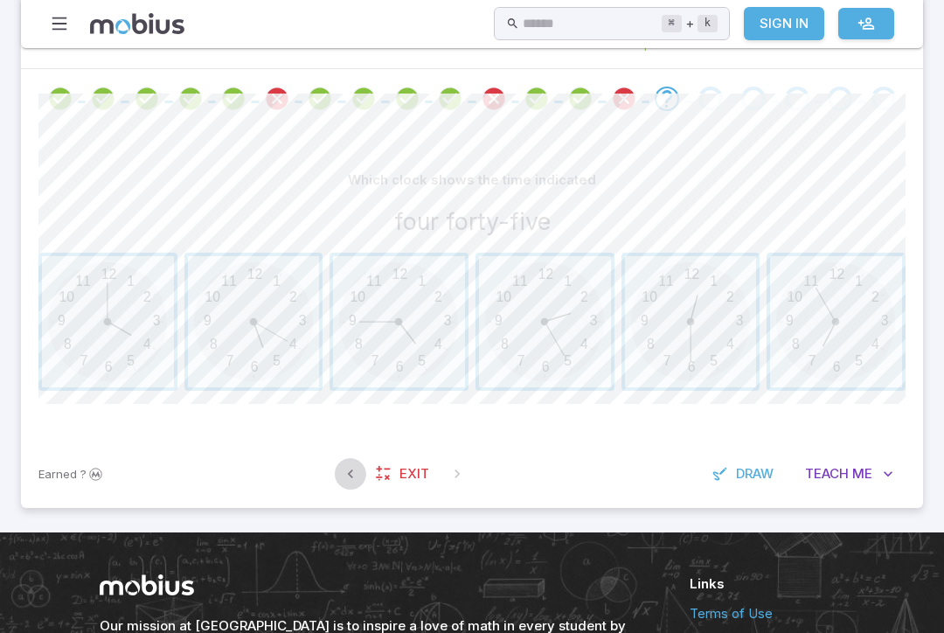
click at [344, 476] on icon "button" at bounding box center [350, 473] width 17 height 17
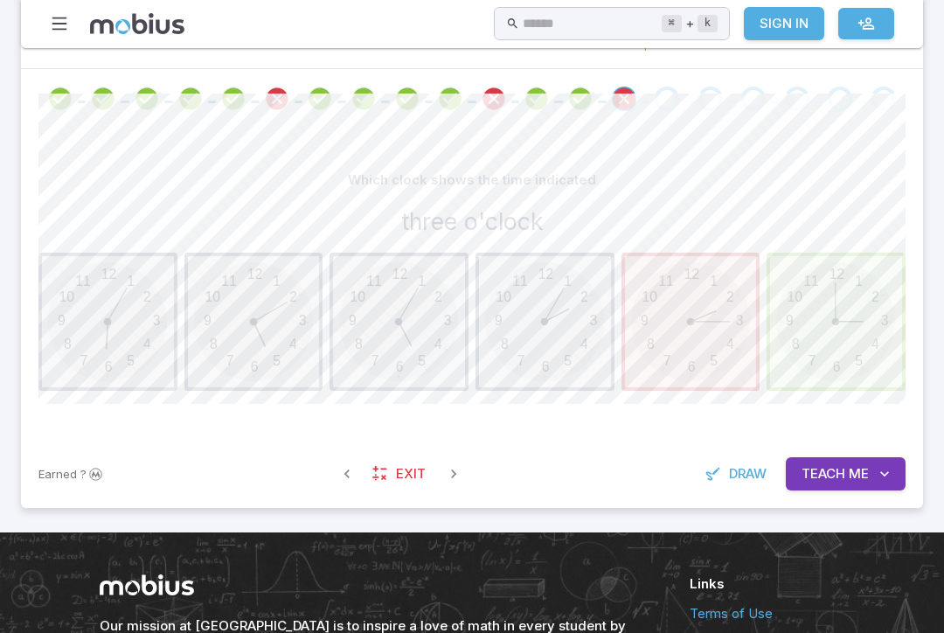
click at [395, 457] on link "Exit" at bounding box center [400, 473] width 75 height 33
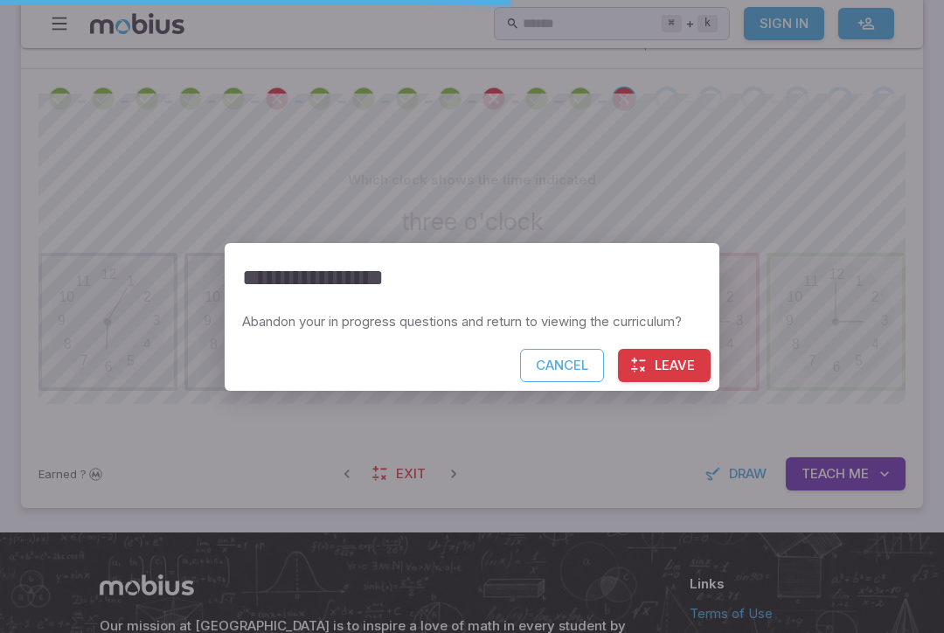
click at [665, 365] on button "Leave" at bounding box center [664, 365] width 93 height 33
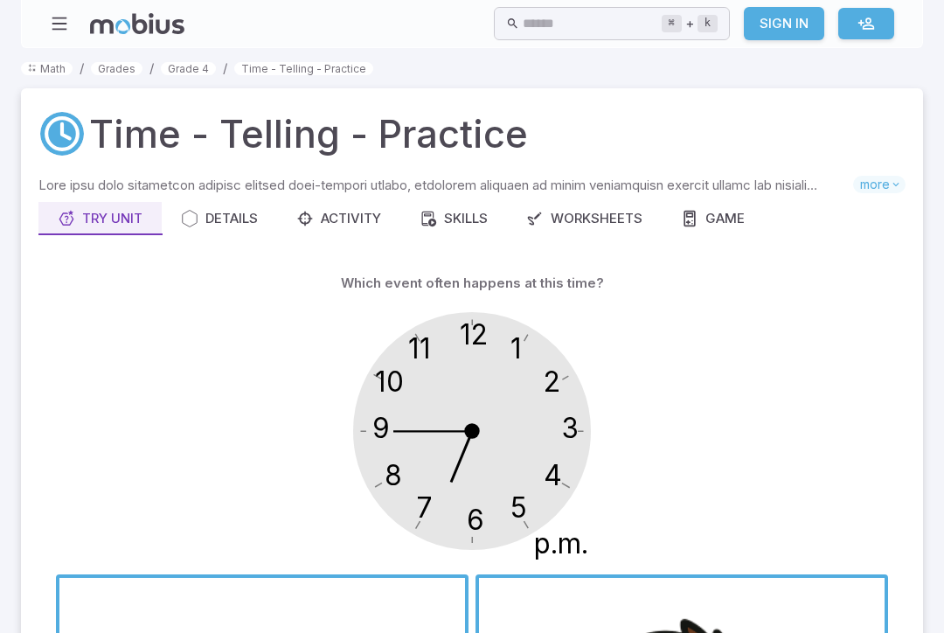
click at [184, 63] on link "Grade 4" at bounding box center [188, 68] width 55 height 13
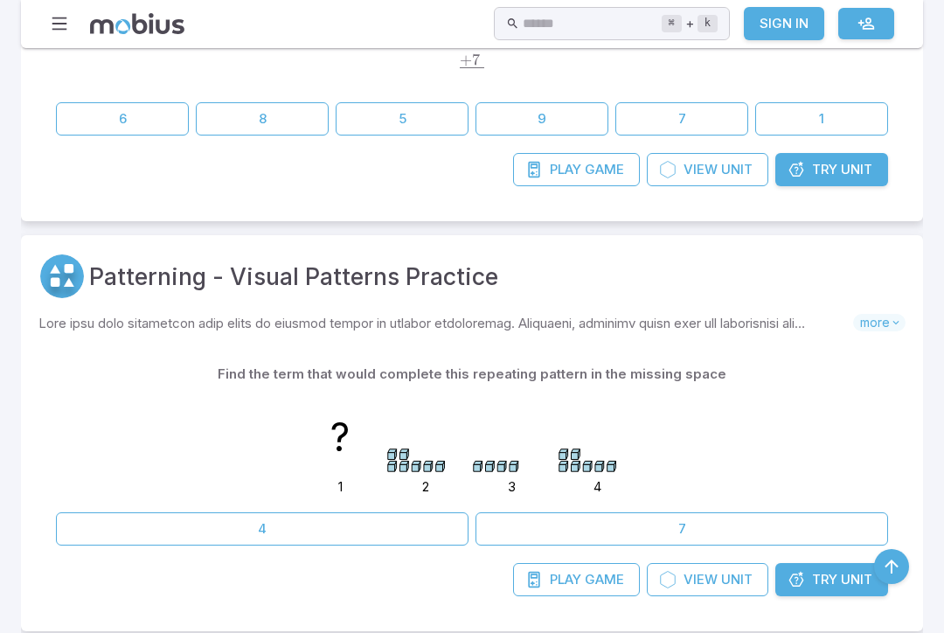
scroll to position [1785, 0]
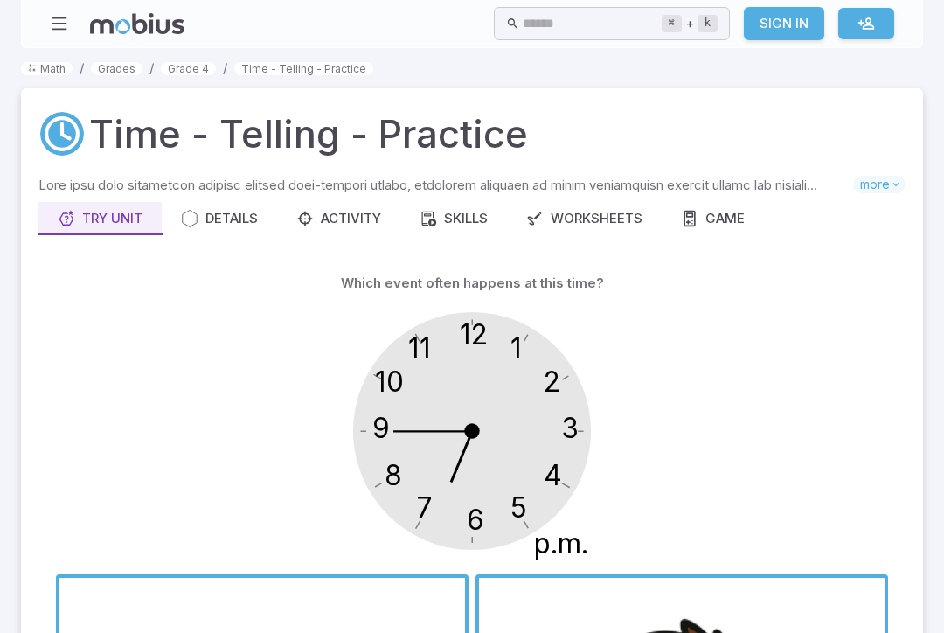
click at [862, 38] on link at bounding box center [866, 23] width 56 height 31
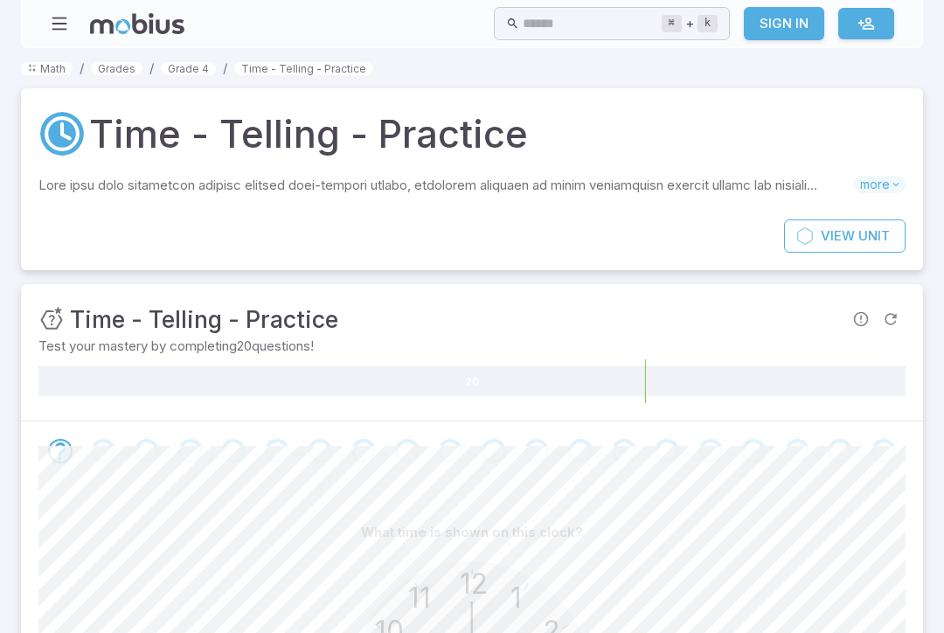
scroll to position [379, 0]
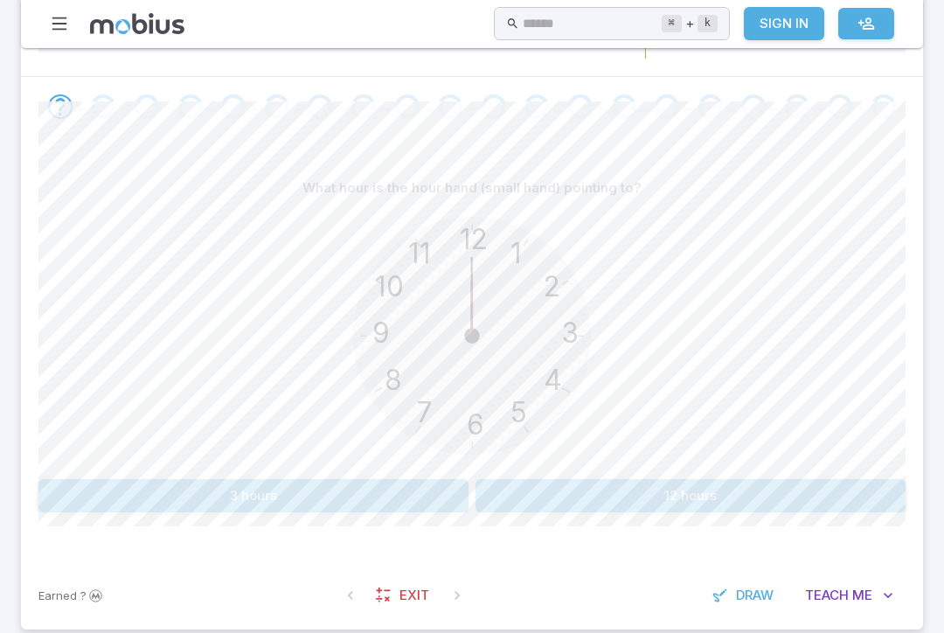
scroll to position [511, 0]
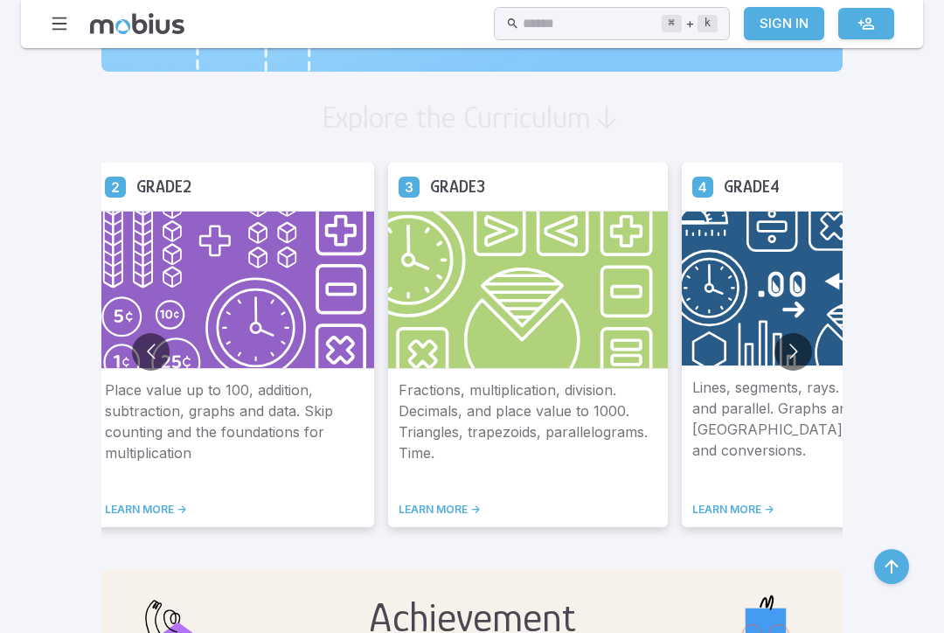
scroll to position [964, 0]
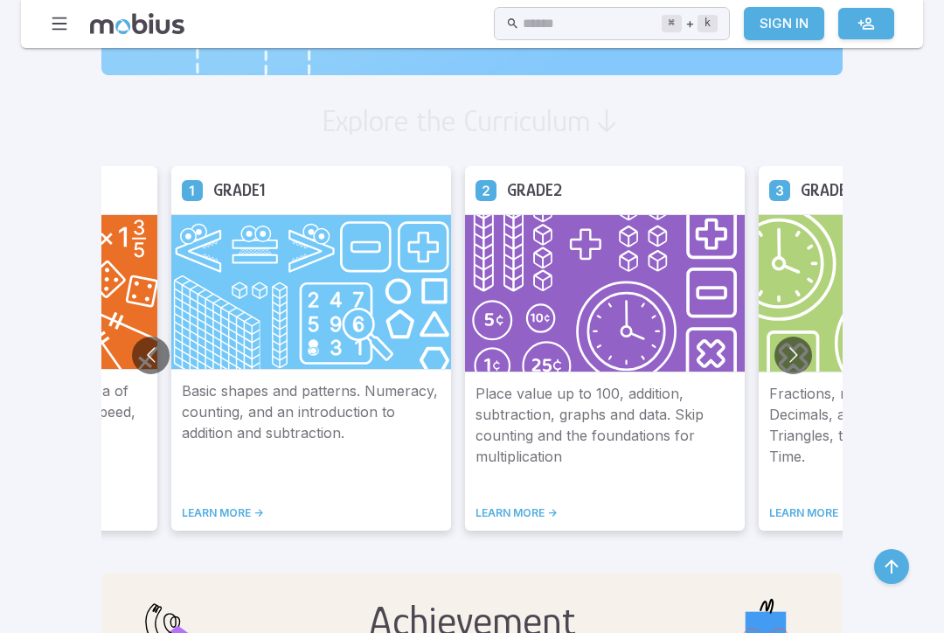
click at [271, 222] on img at bounding box center [311, 292] width 280 height 156
click at [182, 506] on link "LEARN MORE ->" at bounding box center [311, 513] width 259 height 14
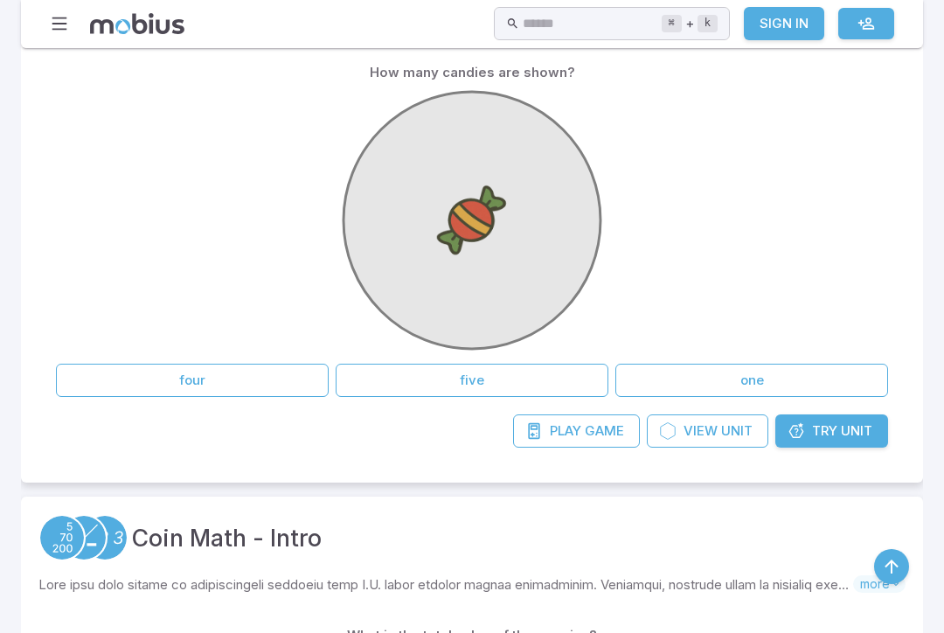
scroll to position [390, 0]
click at [794, 363] on button "one" at bounding box center [751, 379] width 273 height 33
click at [764, 381] on button "one" at bounding box center [751, 379] width 273 height 33
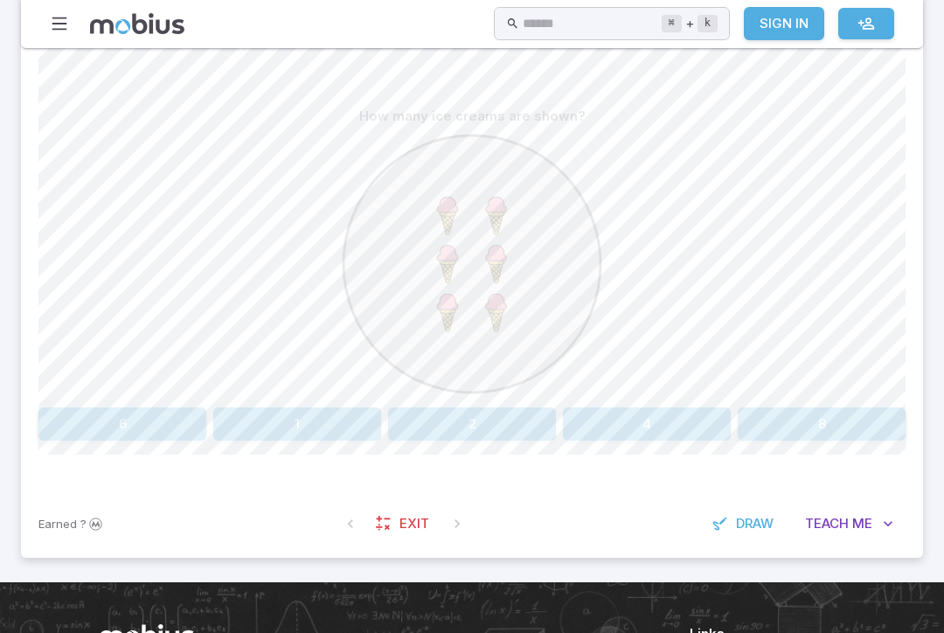
scroll to position [417, 0]
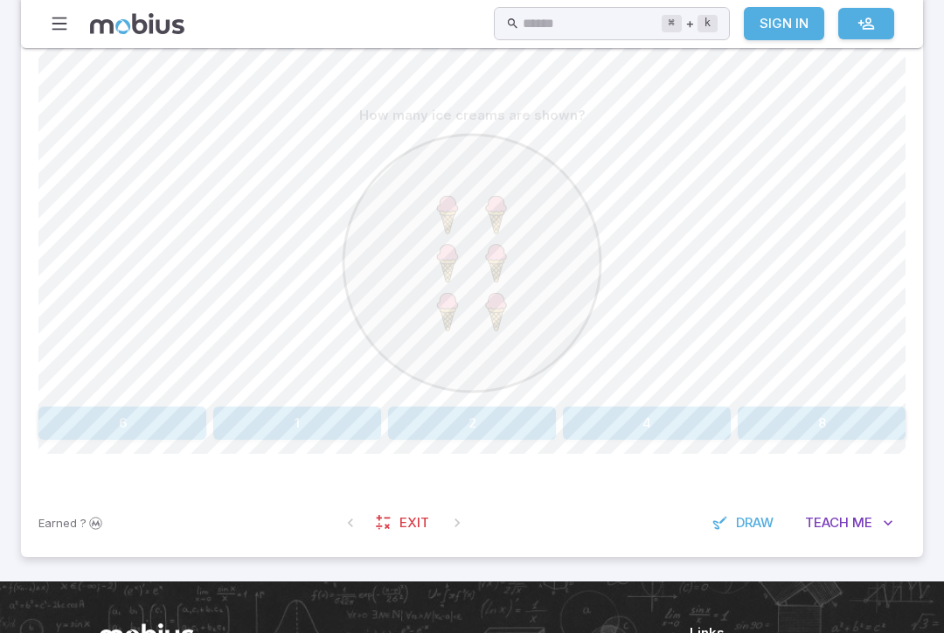
click at [96, 419] on button "6" at bounding box center [122, 422] width 168 height 33
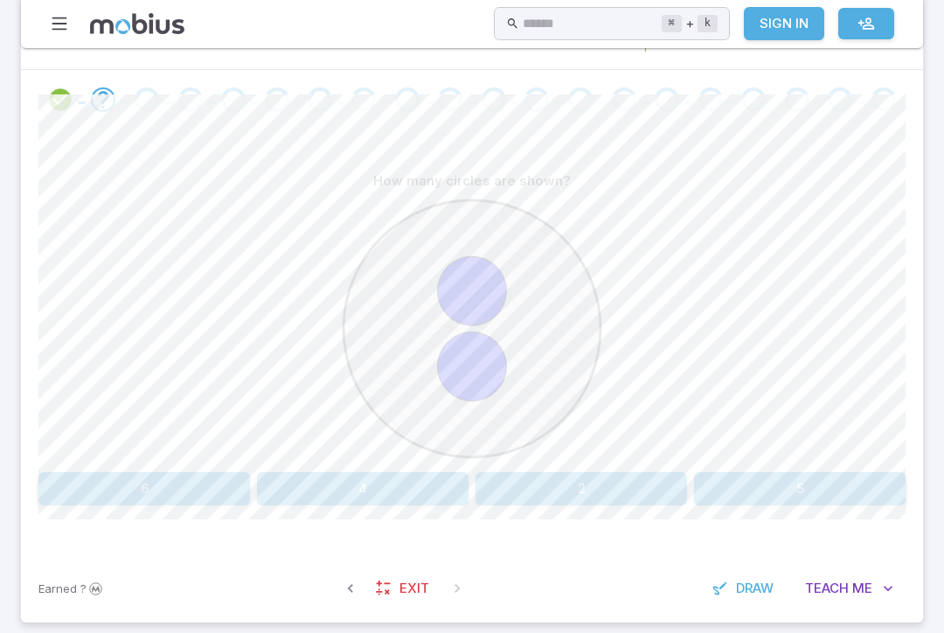
scroll to position [350, 0]
click at [571, 487] on button "2" at bounding box center [582, 490] width 212 height 33
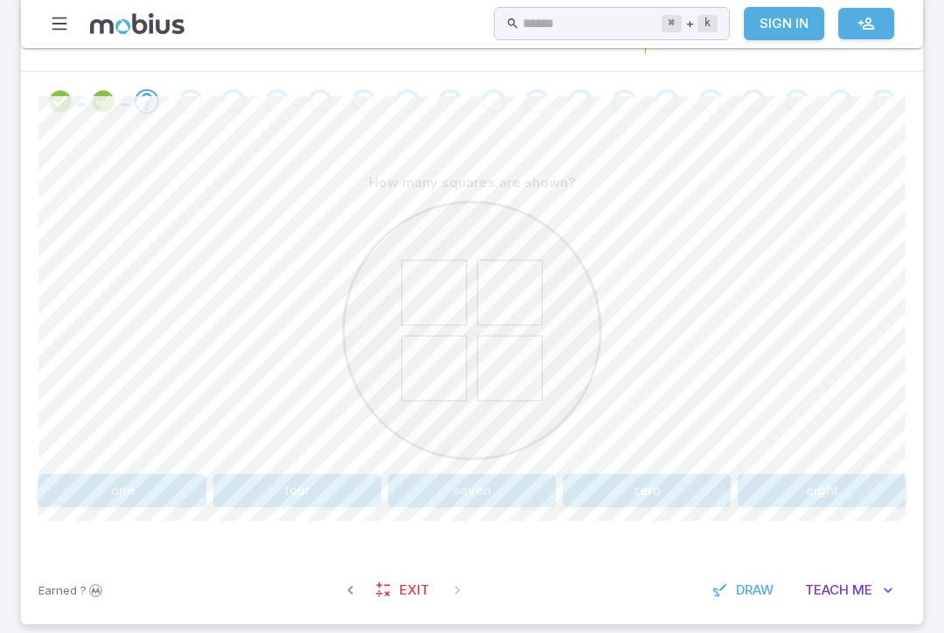
click at [316, 486] on button "four" at bounding box center [297, 490] width 168 height 33
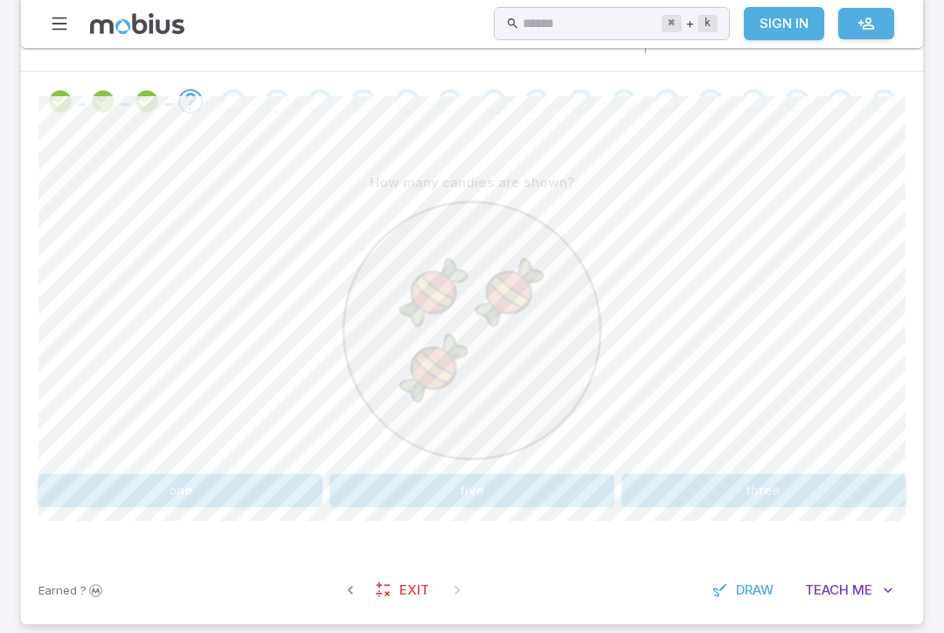
click at [830, 483] on button "three" at bounding box center [764, 490] width 284 height 33
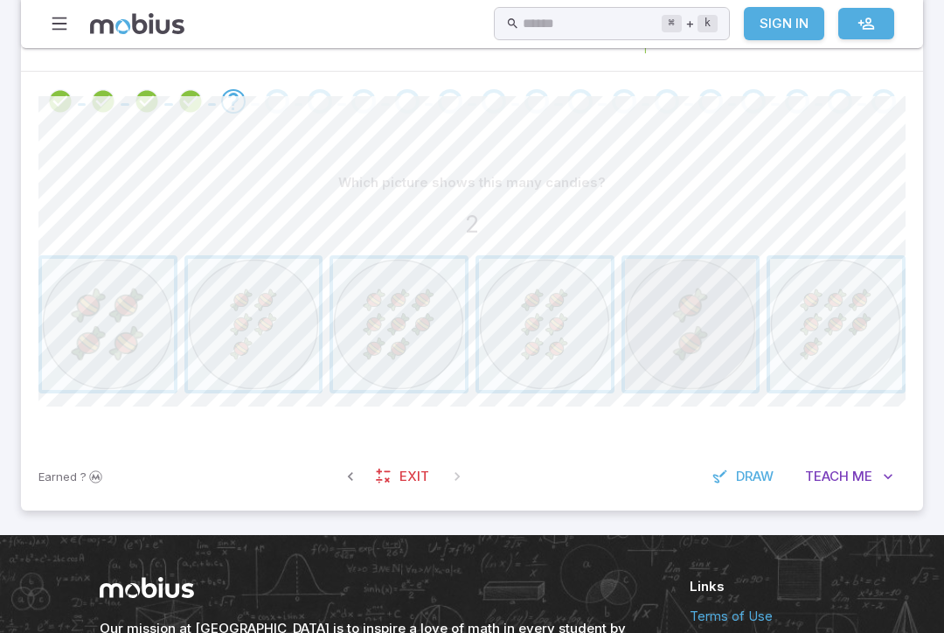
click at [724, 310] on span "button" at bounding box center [691, 325] width 132 height 132
click at [261, 337] on span "button" at bounding box center [254, 325] width 132 height 132
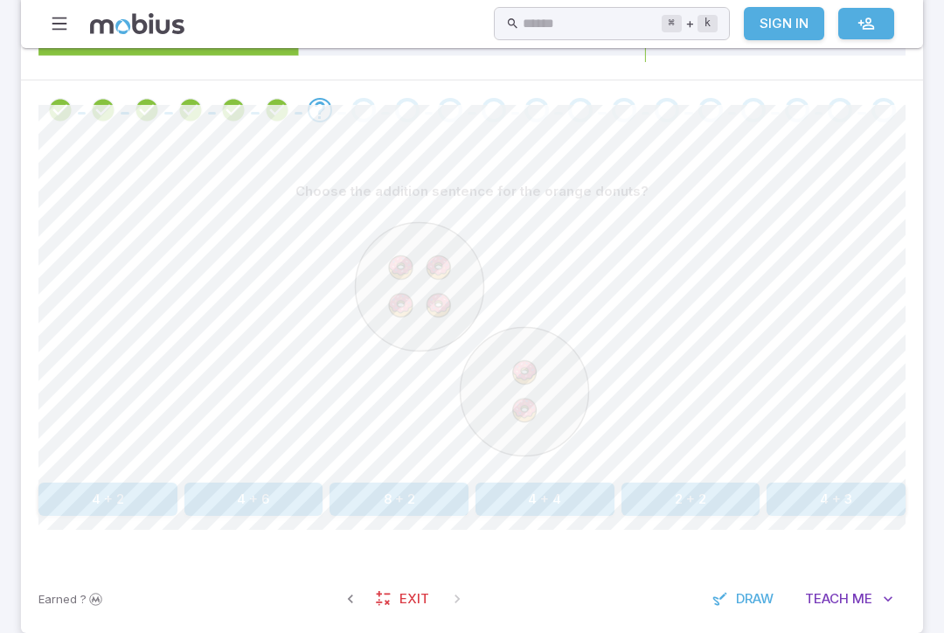
click at [111, 463] on div at bounding box center [471, 342] width 867 height 268
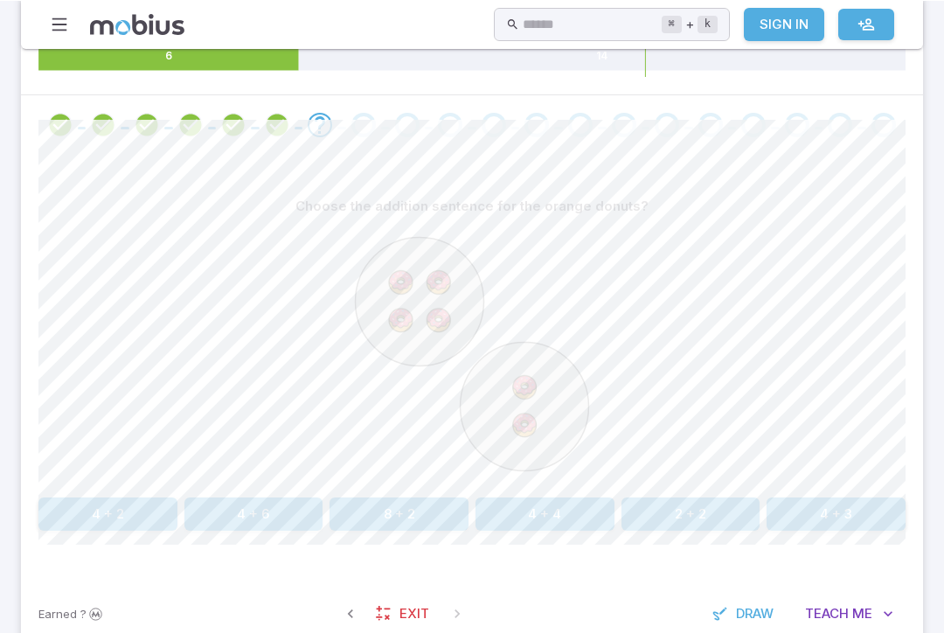
scroll to position [326, 0]
click at [132, 505] on button "4 + 2" at bounding box center [107, 513] width 139 height 33
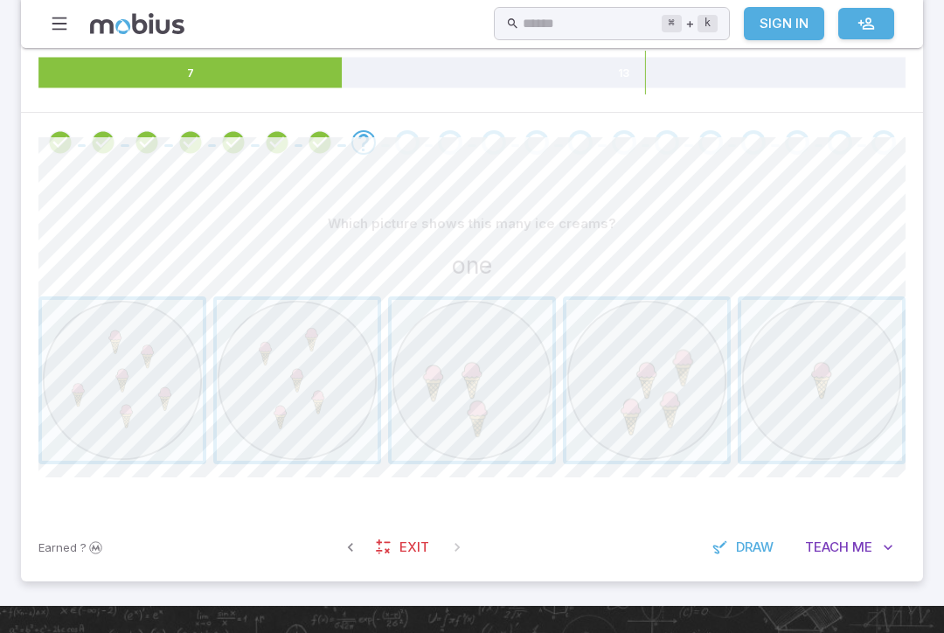
scroll to position [317, 0]
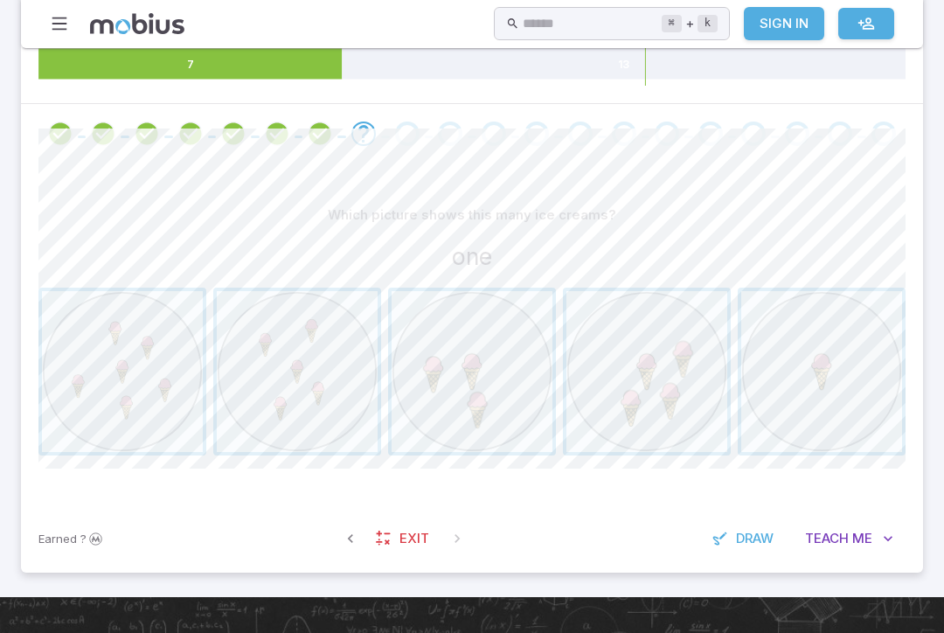
click at [807, 377] on span "button" at bounding box center [821, 371] width 161 height 161
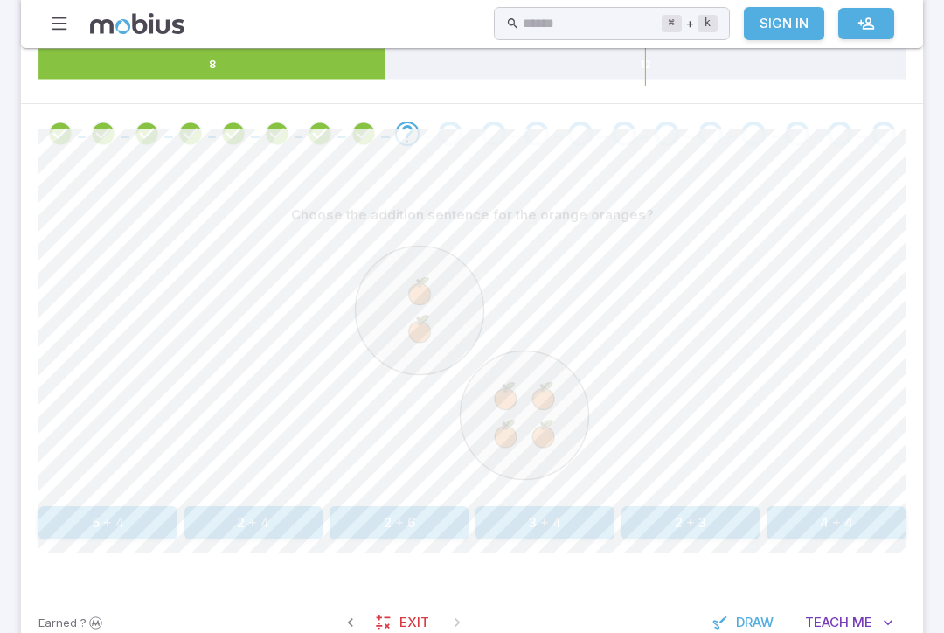
click at [241, 519] on button "2 + 4" at bounding box center [253, 522] width 139 height 33
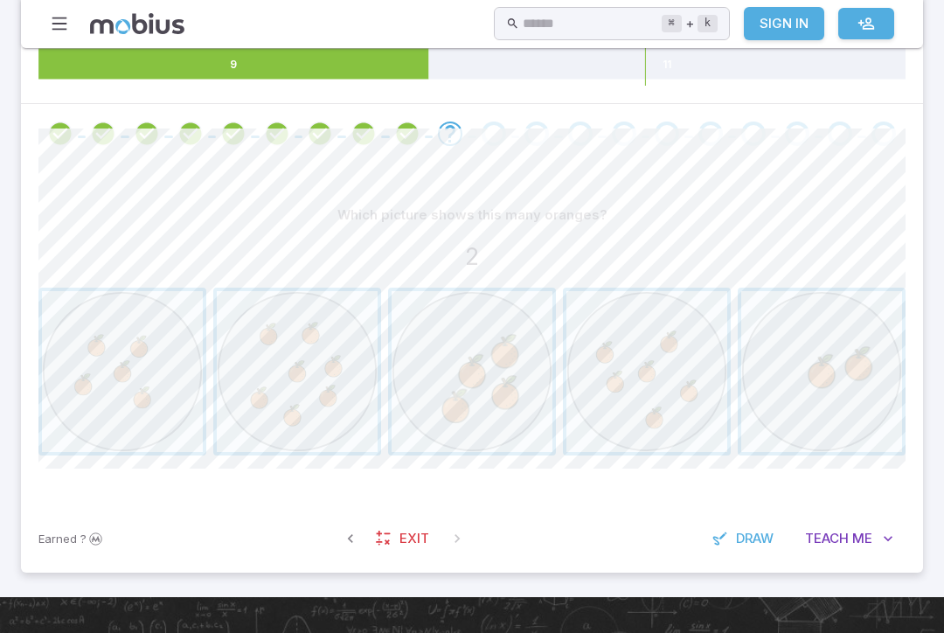
scroll to position [316, 0]
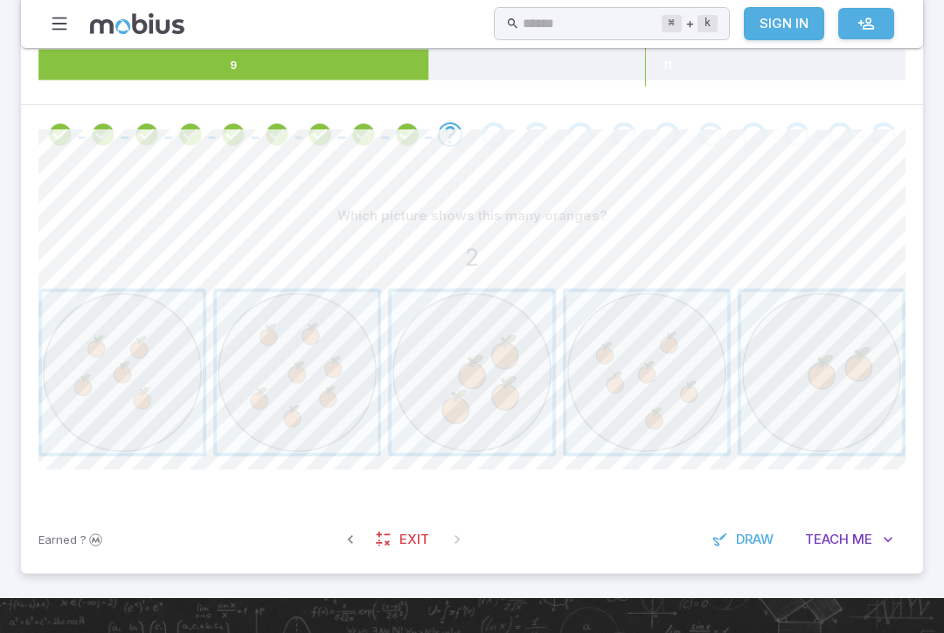
click at [816, 379] on span "button" at bounding box center [821, 372] width 161 height 161
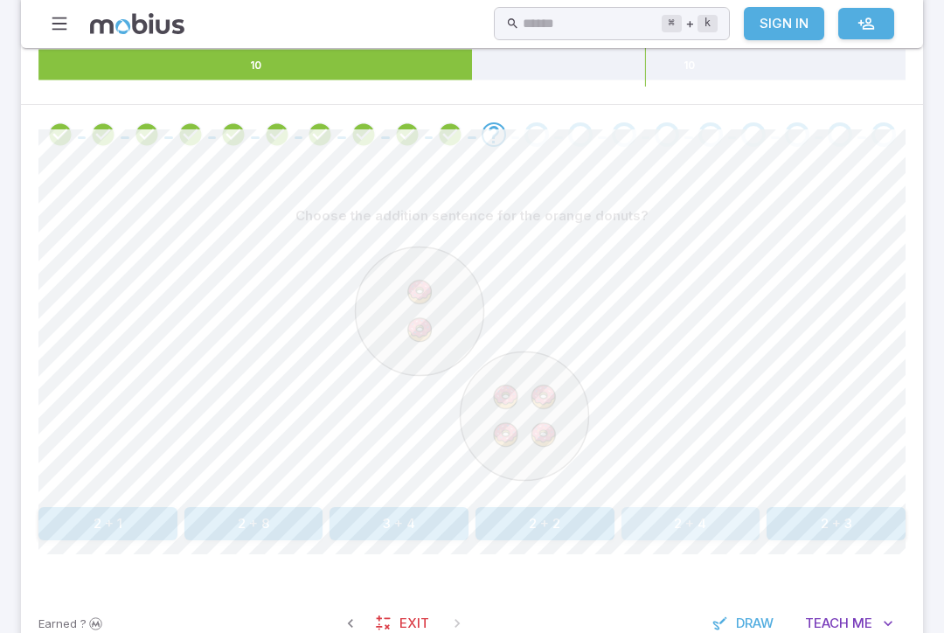
click at [680, 516] on button "2 + 4" at bounding box center [691, 523] width 139 height 33
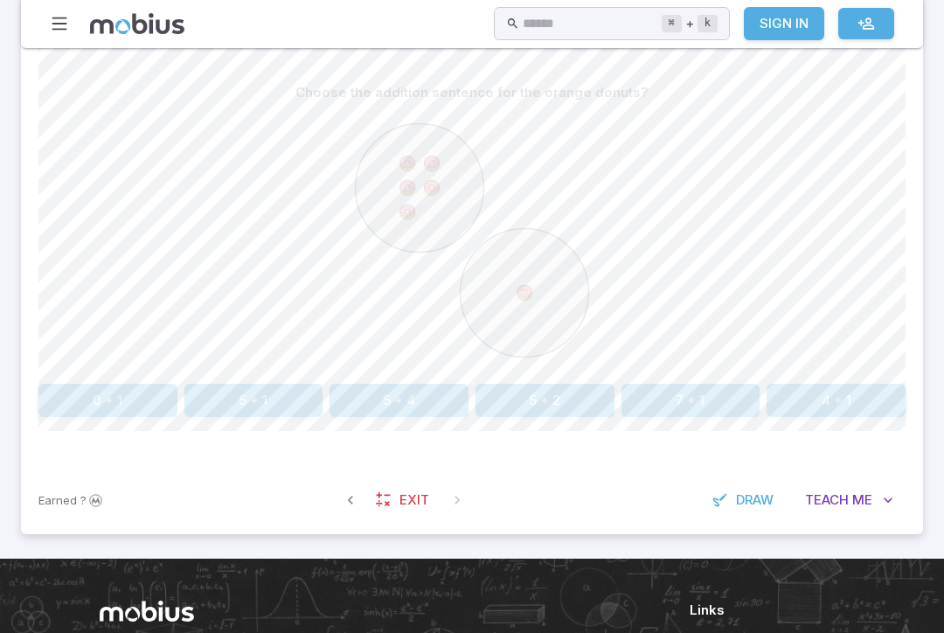
scroll to position [446, 0]
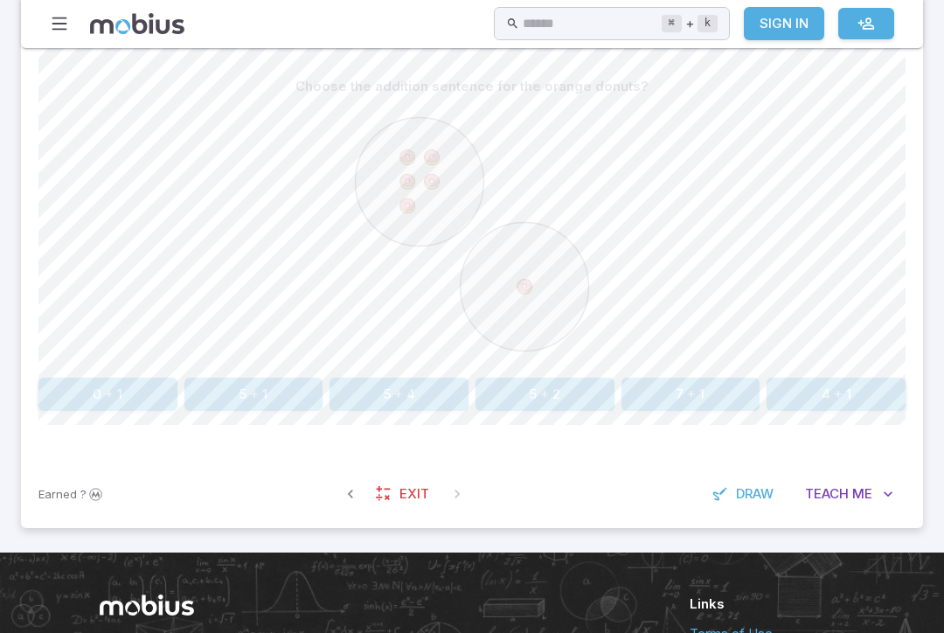
click at [244, 388] on button "5 + 1" at bounding box center [253, 394] width 139 height 33
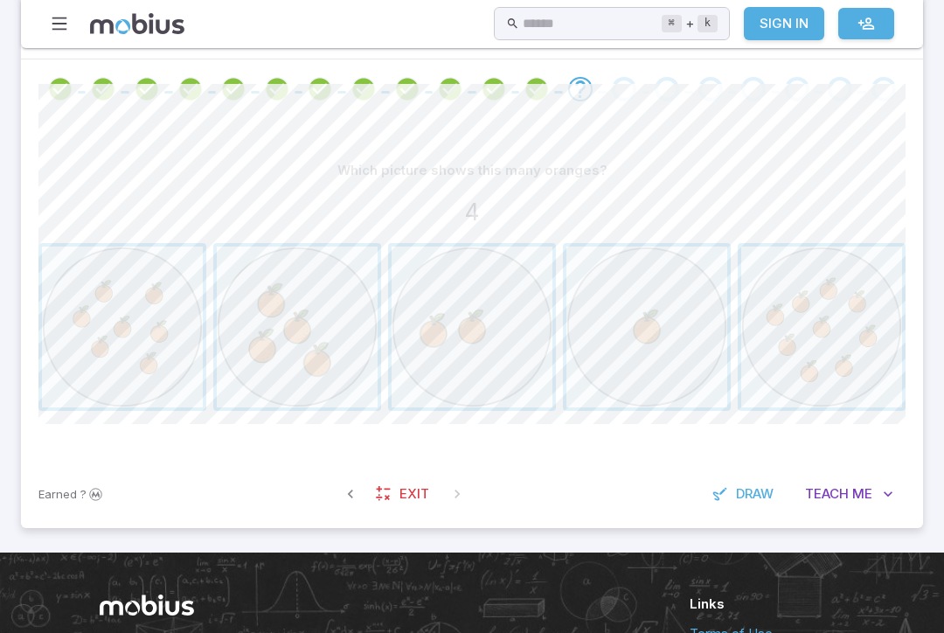
scroll to position [371, 0]
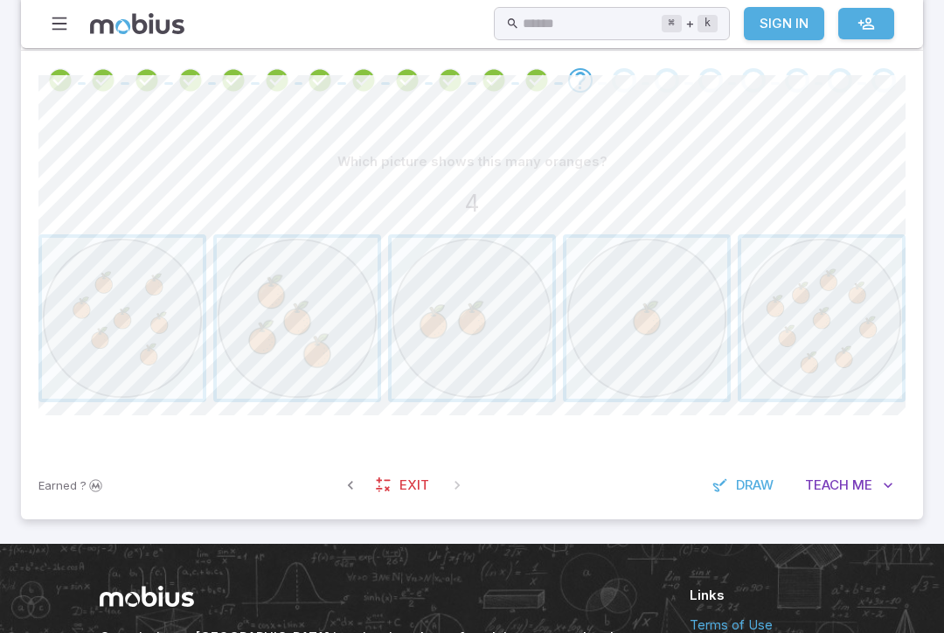
click at [310, 304] on span "button" at bounding box center [297, 318] width 161 height 161
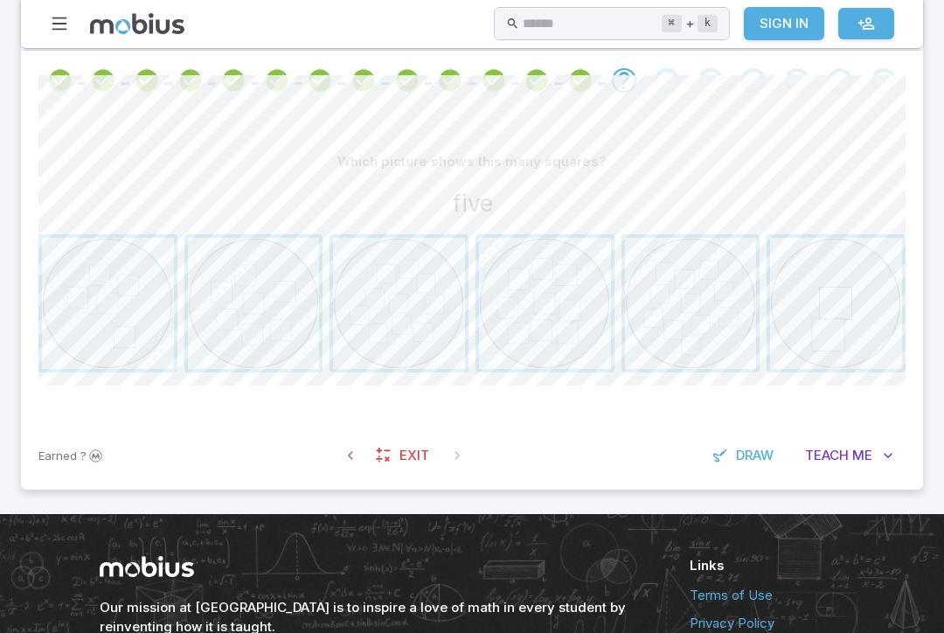
click at [112, 309] on span "button" at bounding box center [108, 304] width 132 height 132
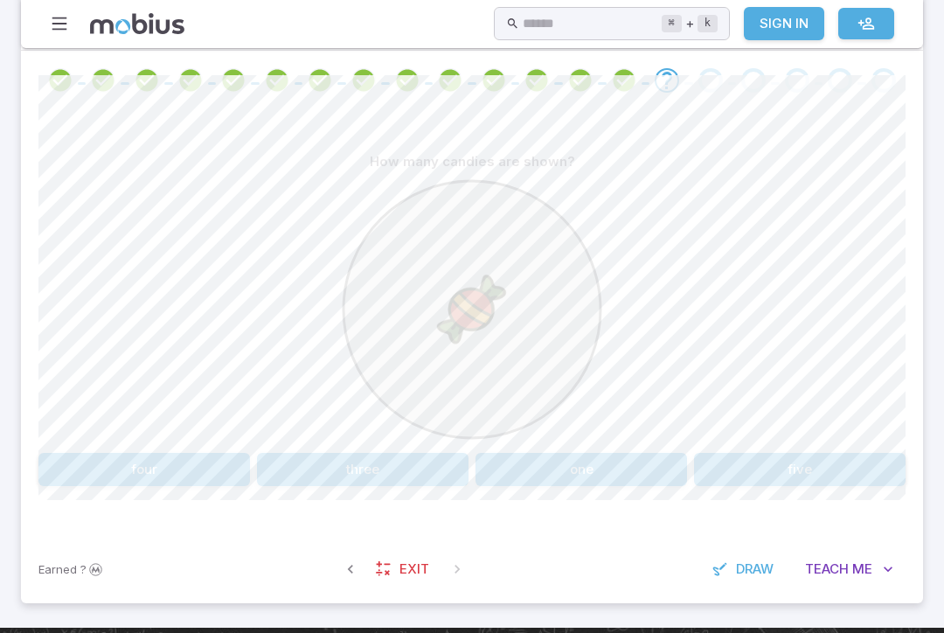
click at [526, 455] on button "one" at bounding box center [582, 469] width 212 height 33
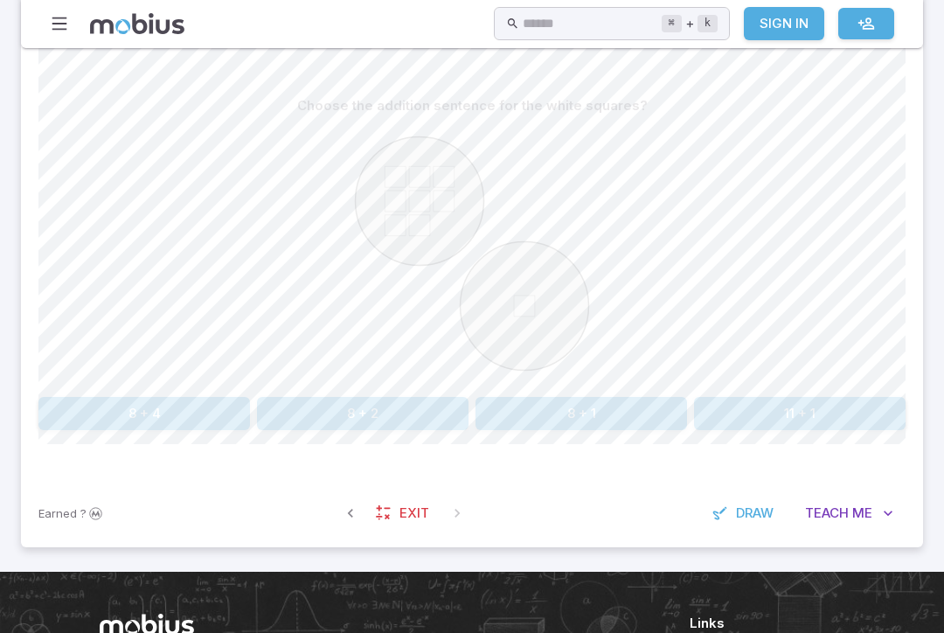
scroll to position [430, 0]
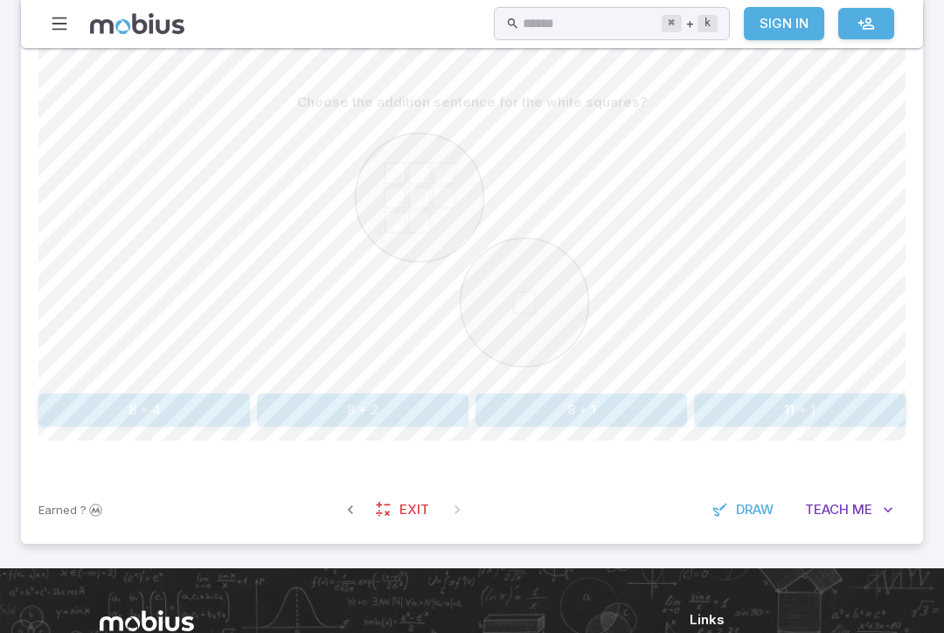
click at [611, 412] on button "8 + 1" at bounding box center [582, 409] width 212 height 33
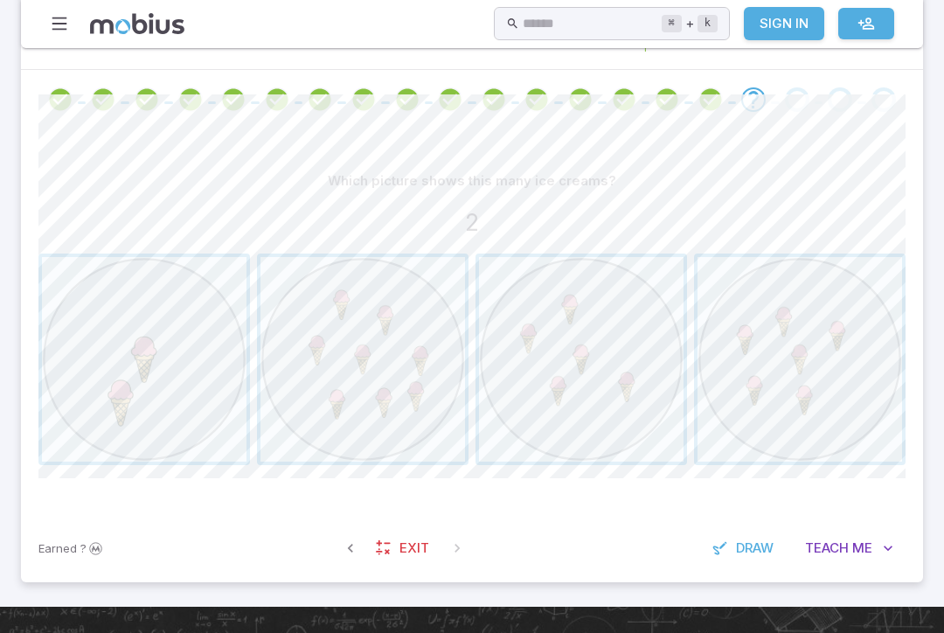
scroll to position [378, 0]
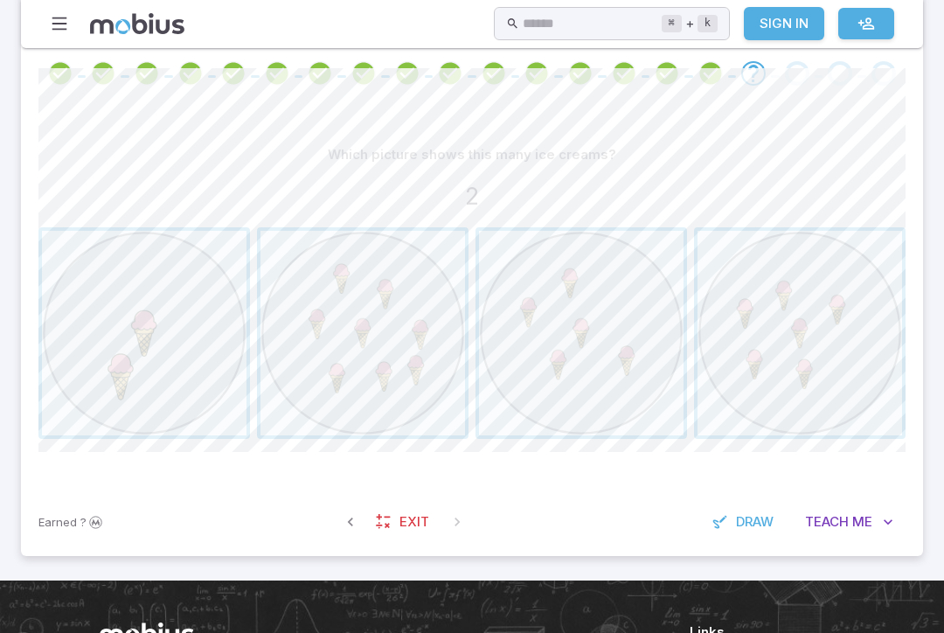
click at [149, 348] on span "button" at bounding box center [144, 333] width 205 height 205
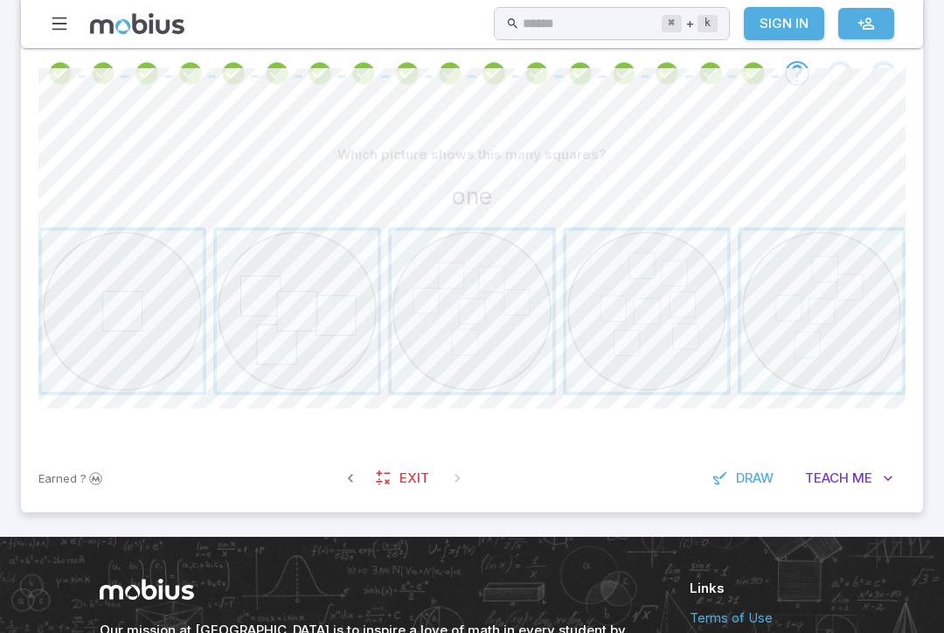
click at [127, 288] on span "button" at bounding box center [122, 311] width 161 height 161
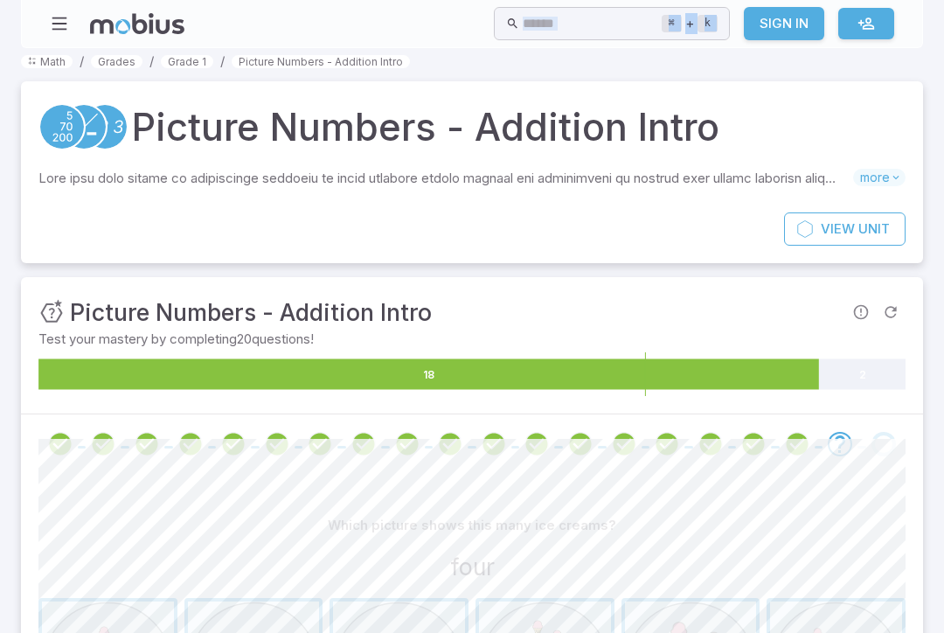
scroll to position [0, 0]
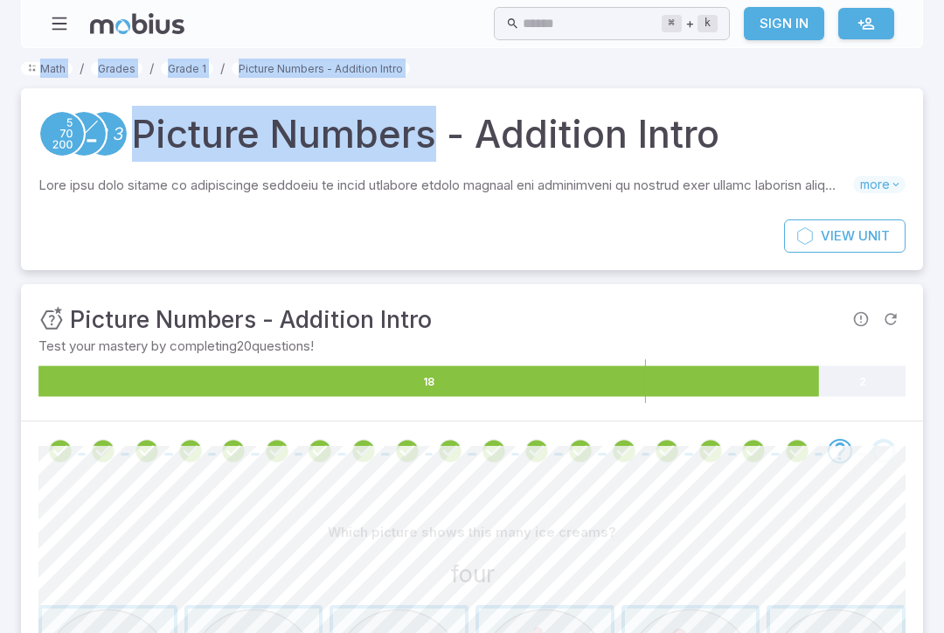
click at [921, 469] on div at bounding box center [472, 450] width 902 height 59
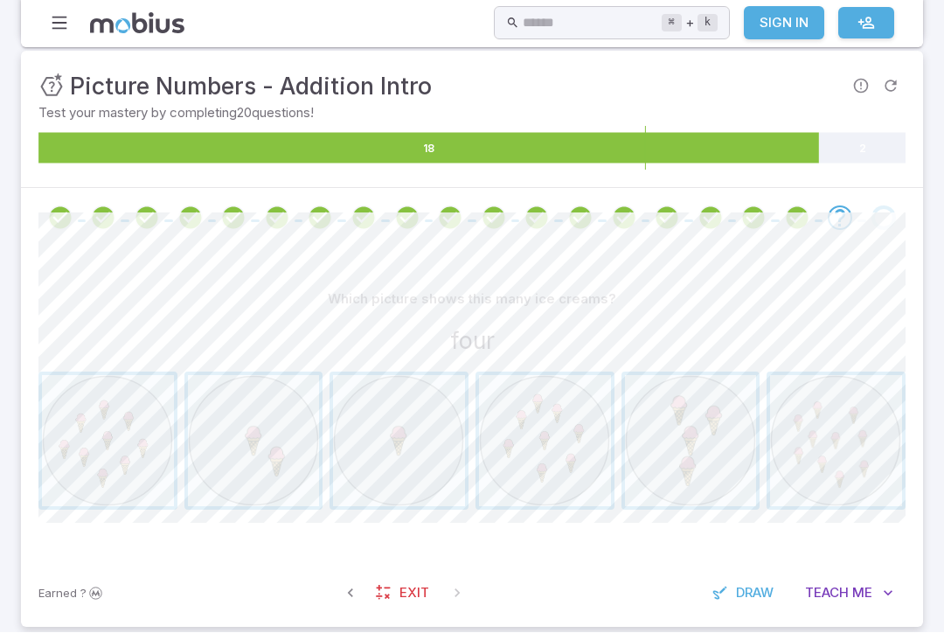
scroll to position [233, 0]
click at [691, 428] on span "button" at bounding box center [691, 441] width 132 height 132
click at [691, 427] on span "button" at bounding box center [691, 441] width 132 height 132
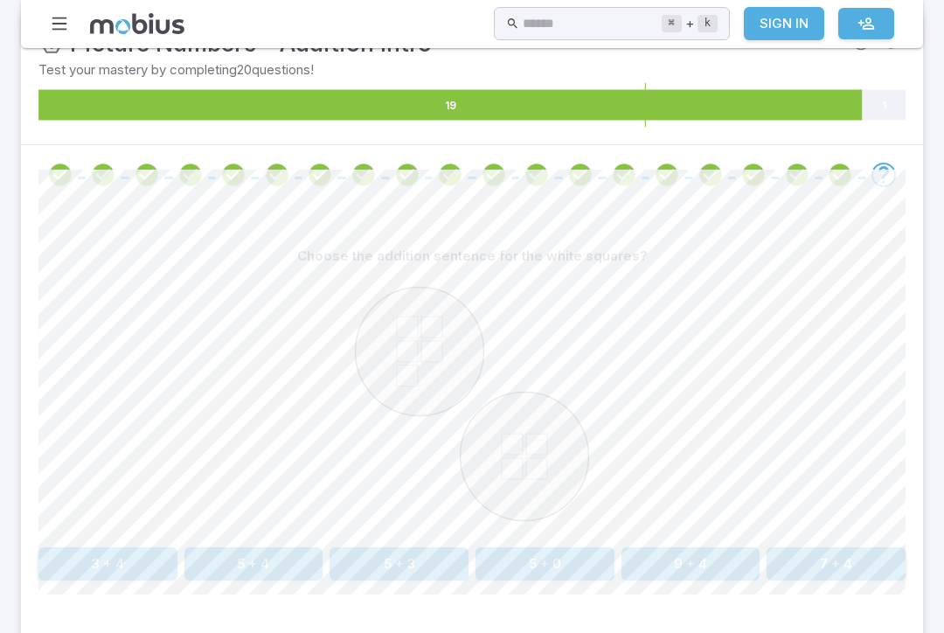
scroll to position [316, 0]
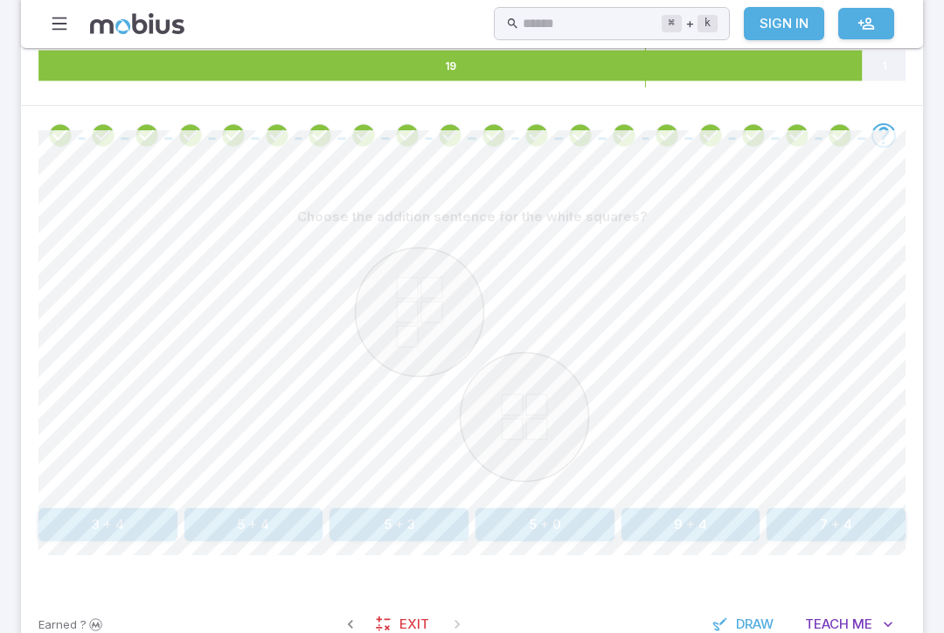
click at [246, 518] on button "5 + 4" at bounding box center [253, 524] width 139 height 33
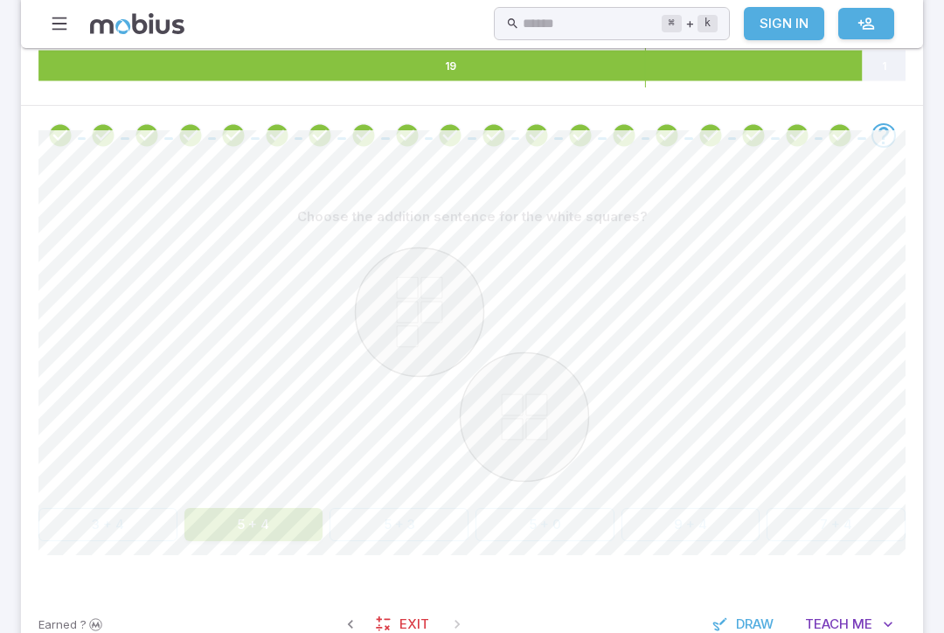
click at [246, 518] on button "5 + 4" at bounding box center [253, 524] width 139 height 33
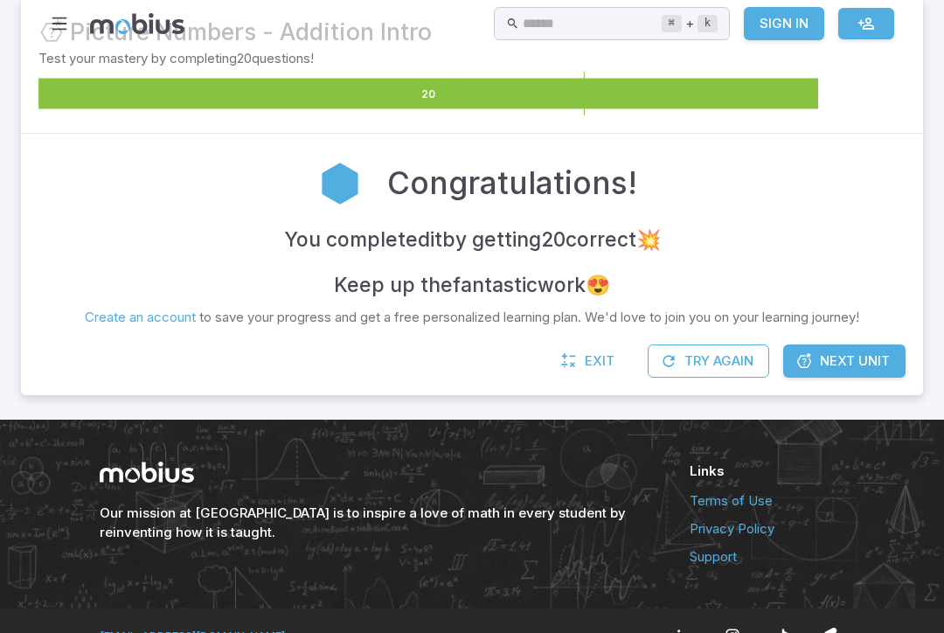
scroll to position [0, 0]
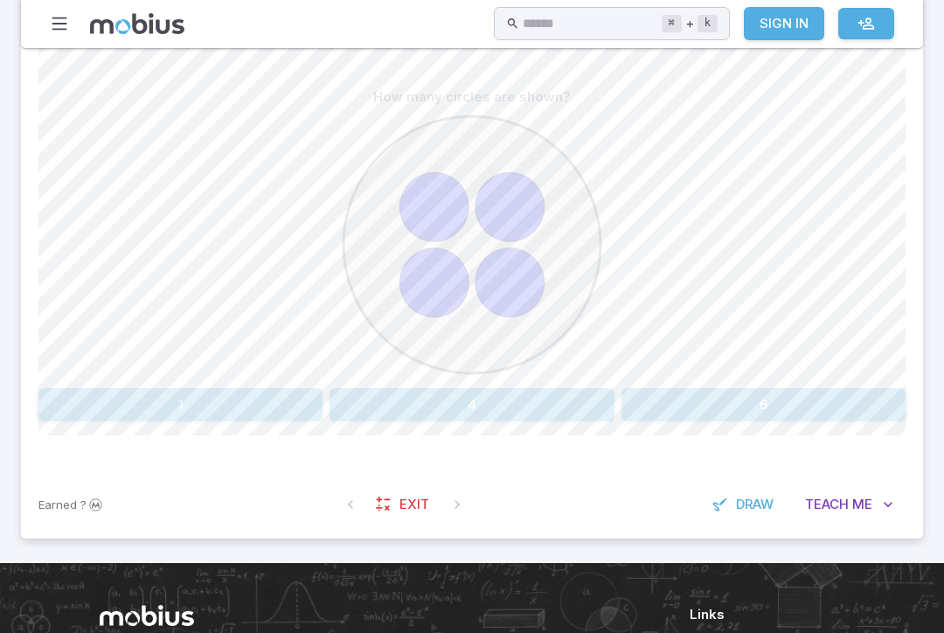
scroll to position [436, 0]
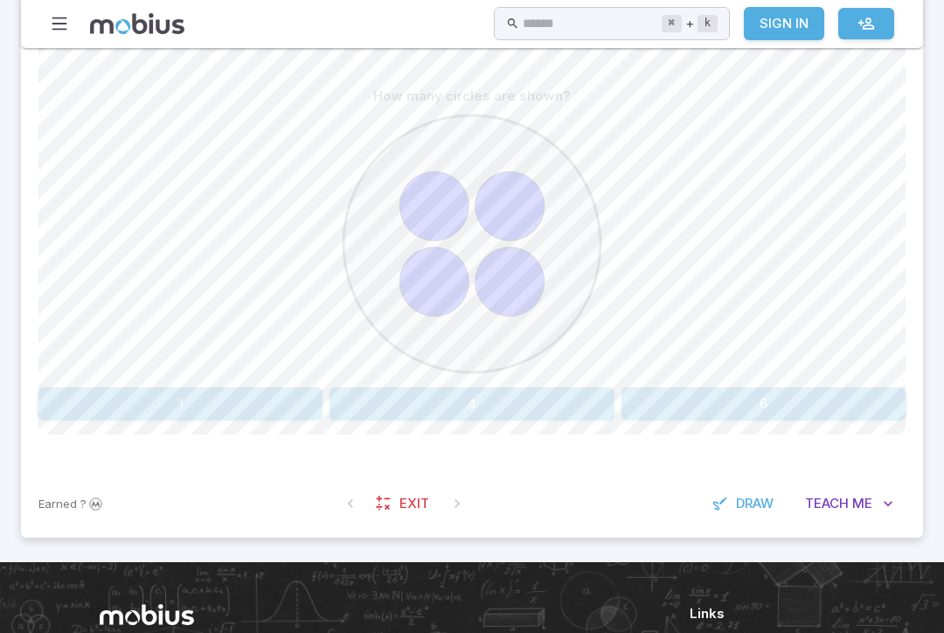
click at [559, 395] on button "4" at bounding box center [472, 403] width 284 height 33
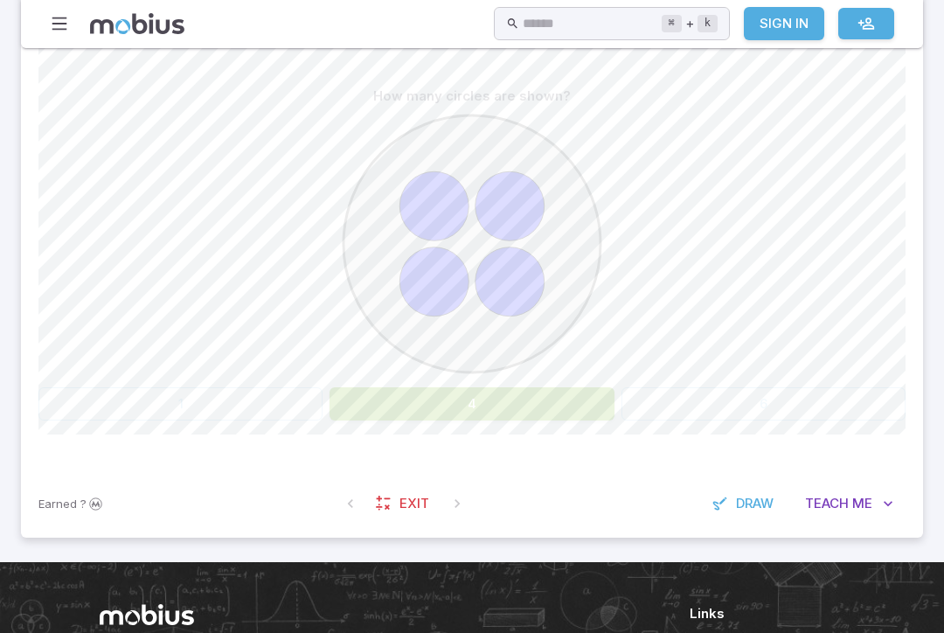
click at [594, 408] on button "4" at bounding box center [472, 403] width 284 height 33
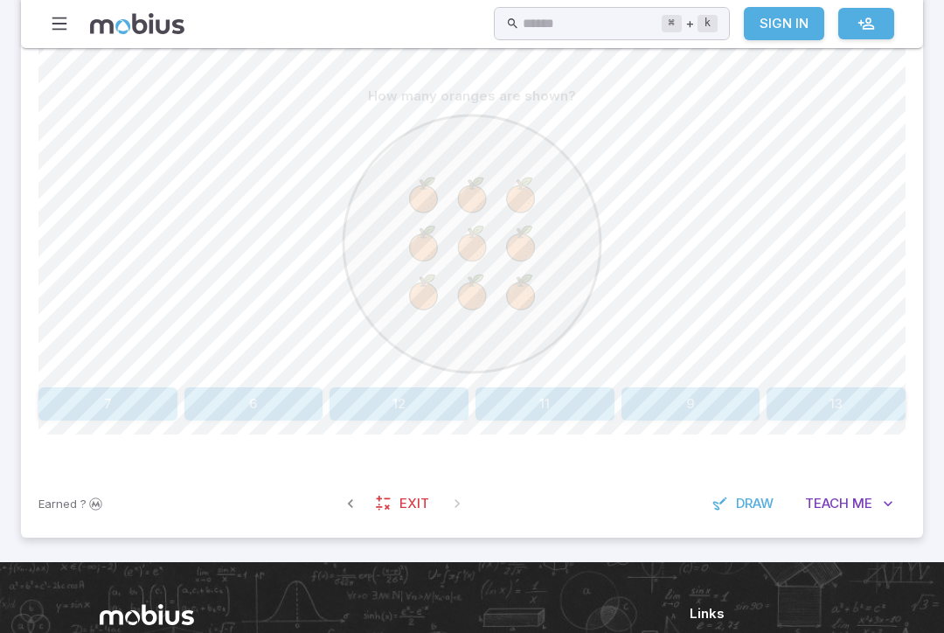
click at [726, 396] on button "9" at bounding box center [691, 403] width 139 height 33
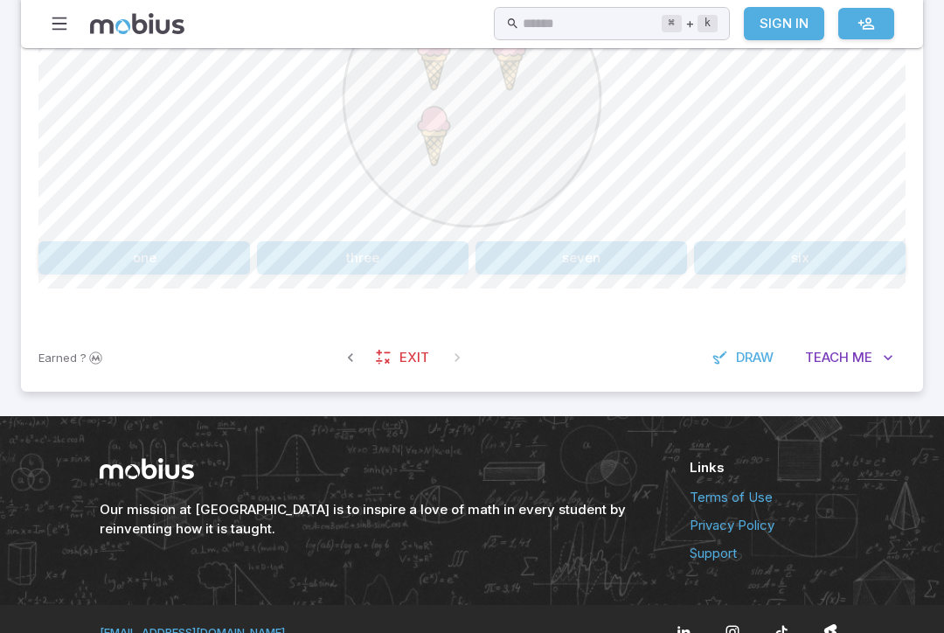
scroll to position [580, 0]
